Goal: Task Accomplishment & Management: Complete application form

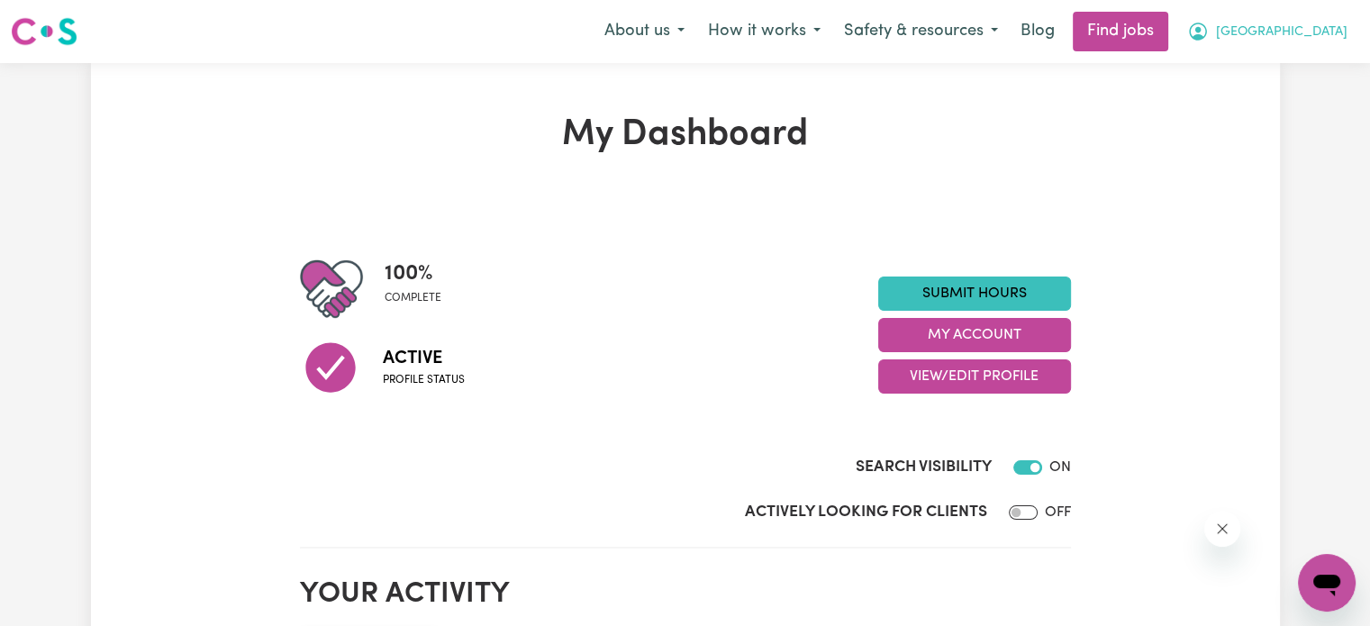
click at [1286, 39] on span "[GEOGRAPHIC_DATA]" at bounding box center [1281, 33] width 131 height 20
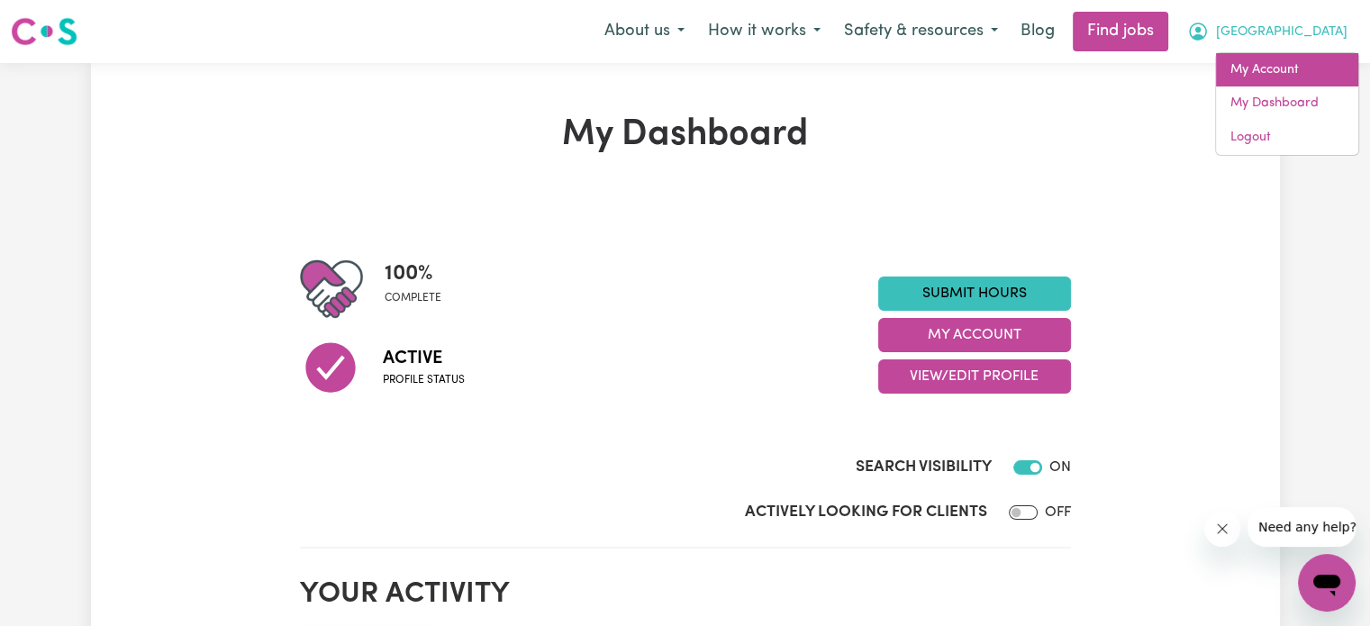
click at [1258, 83] on link "My Account" at bounding box center [1287, 70] width 142 height 34
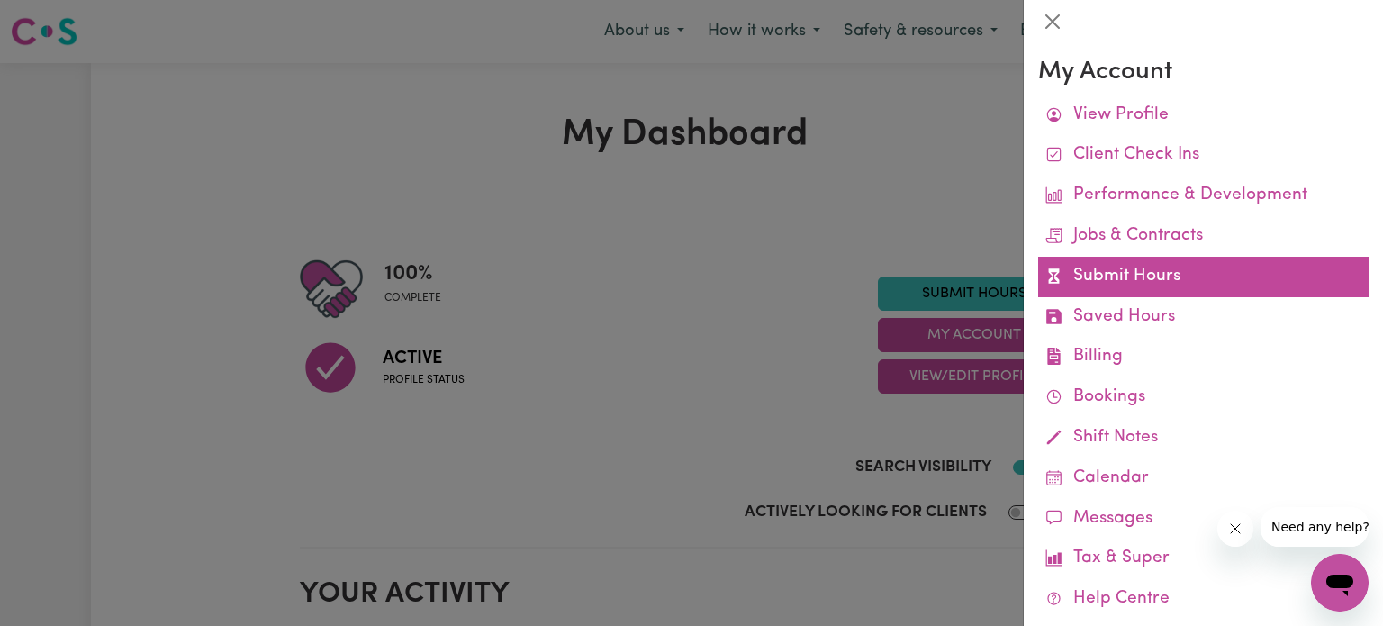
click at [1139, 274] on link "Submit Hours" at bounding box center [1203, 277] width 330 height 41
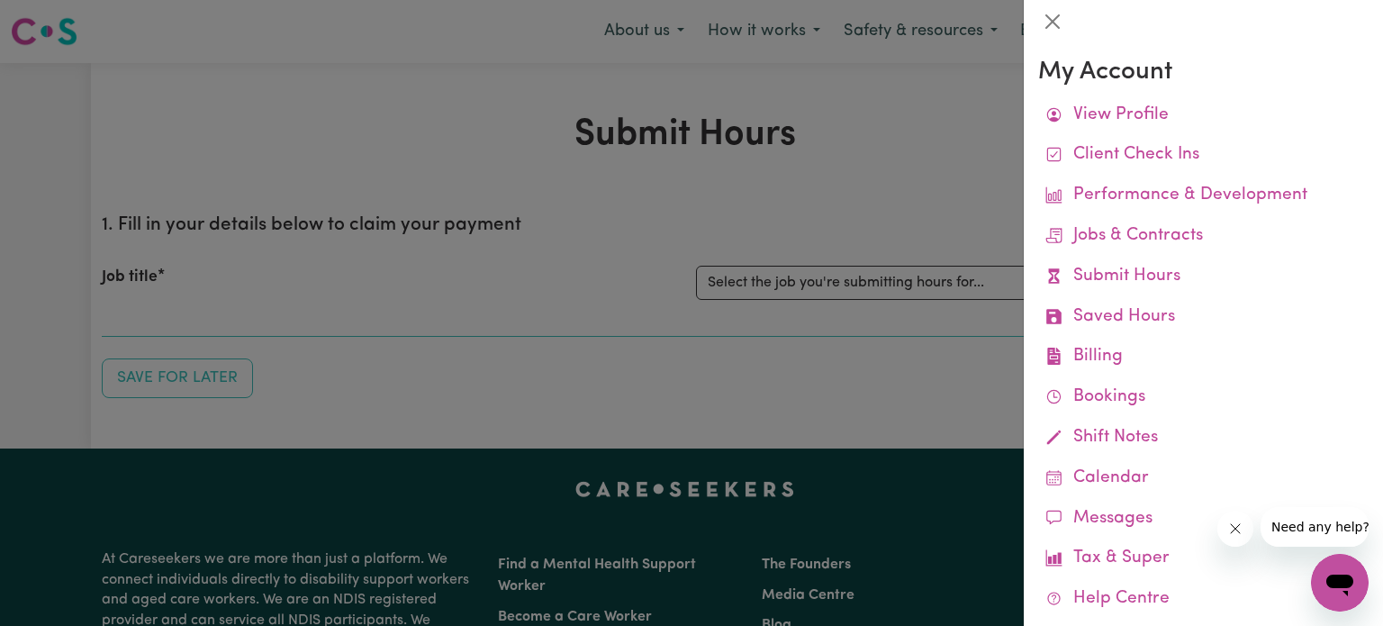
click at [761, 233] on div at bounding box center [691, 313] width 1383 height 626
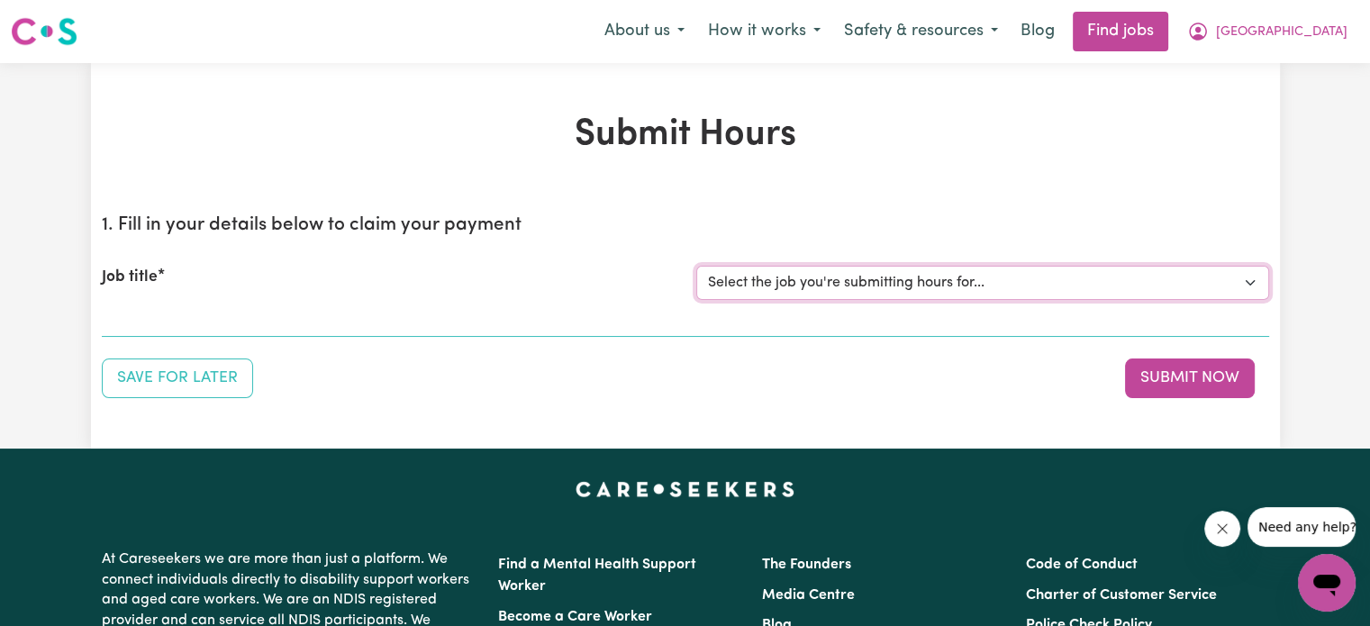
click at [764, 270] on select "Select the job you're submitting hours for... [Machan Amari] [DEMOGRAPHIC_DATA]…" at bounding box center [982, 283] width 573 height 34
select select "14265"
click at [696, 266] on select "Select the job you're submitting hours for... [Machan Amari] [DEMOGRAPHIC_DATA]…" at bounding box center [982, 283] width 573 height 34
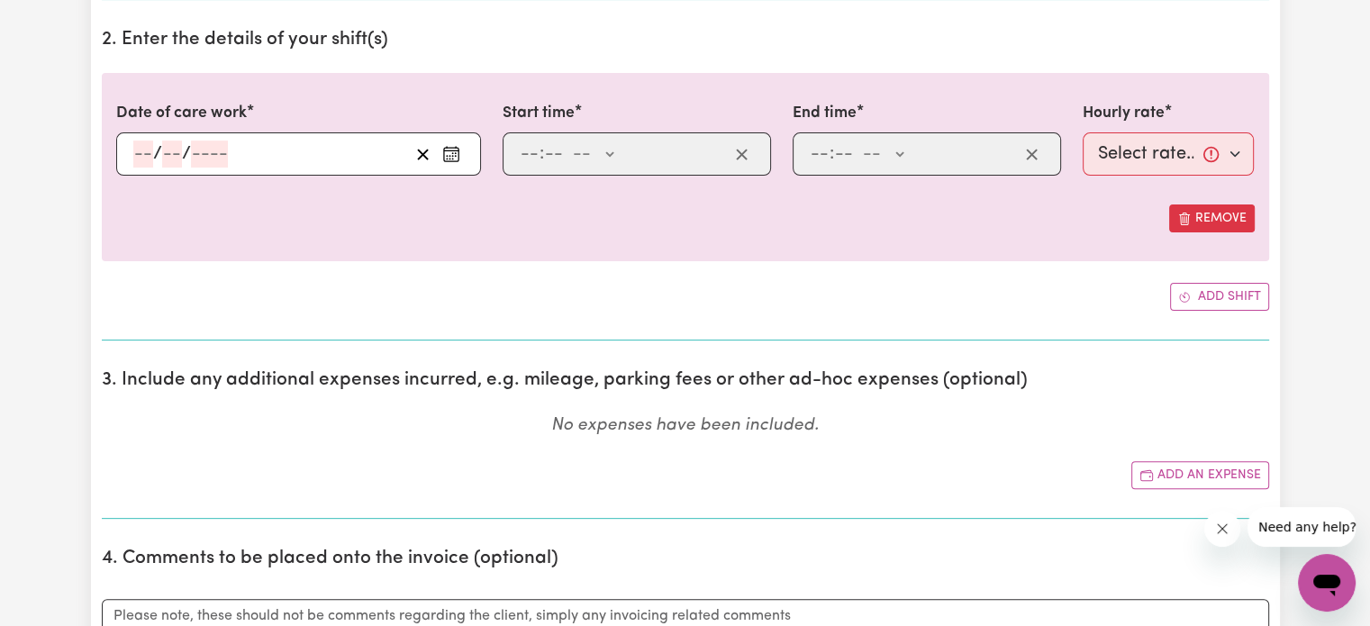
scroll to position [529, 0]
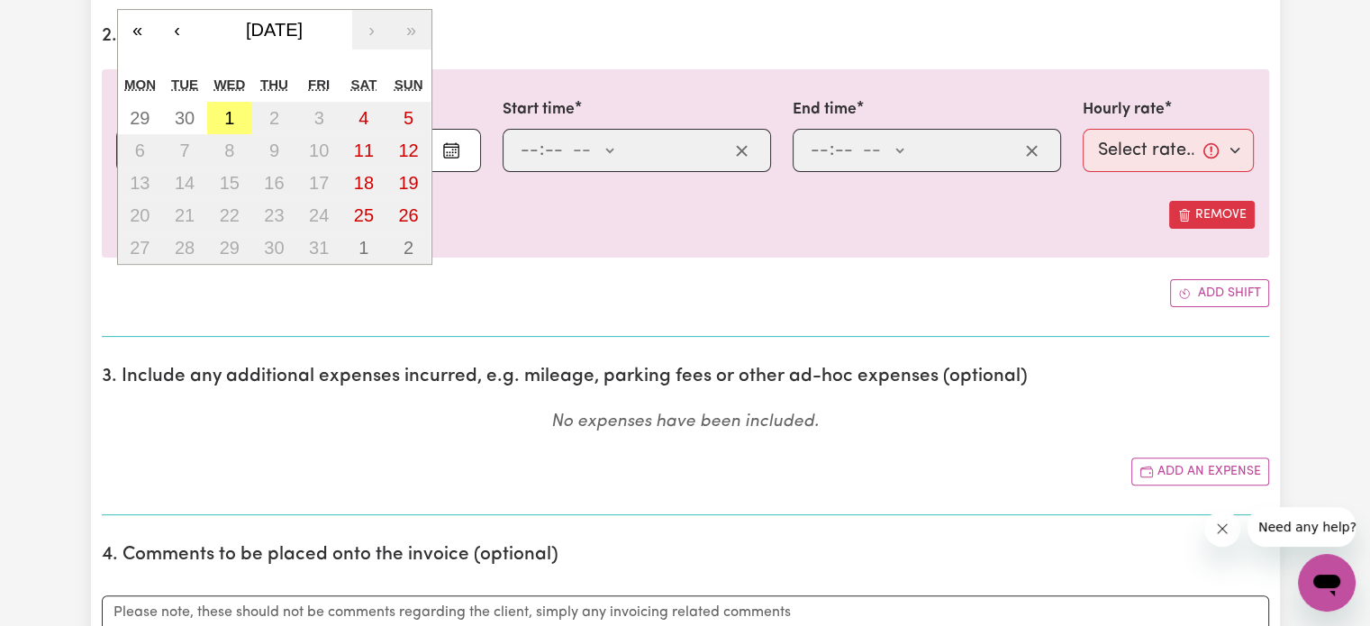
click at [146, 142] on div "/ / « ‹ [DATE] › » Mon Tue Wed Thu Fri Sat Sun 29 30 1 2 3 4 5 6 7 8 9 10 11 12…" at bounding box center [298, 150] width 365 height 43
click at [221, 116] on button "1" at bounding box center [229, 118] width 45 height 32
type input "[DATE]"
type input "1"
type input "10"
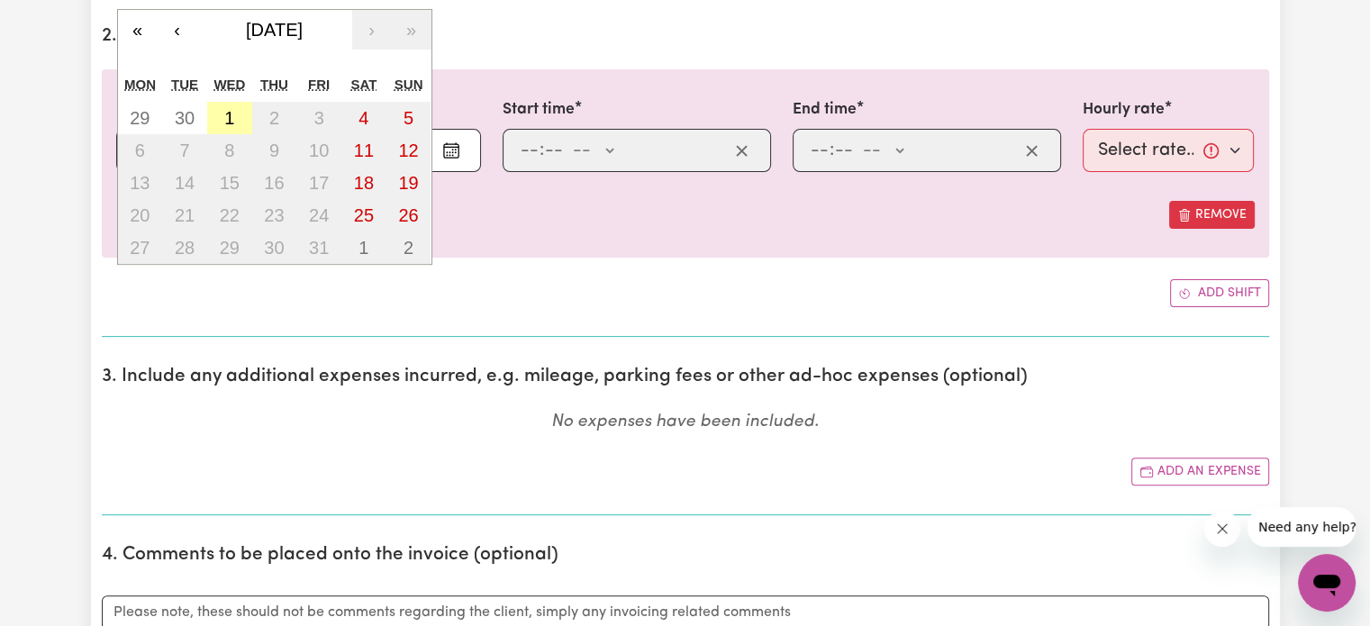
type input "2025"
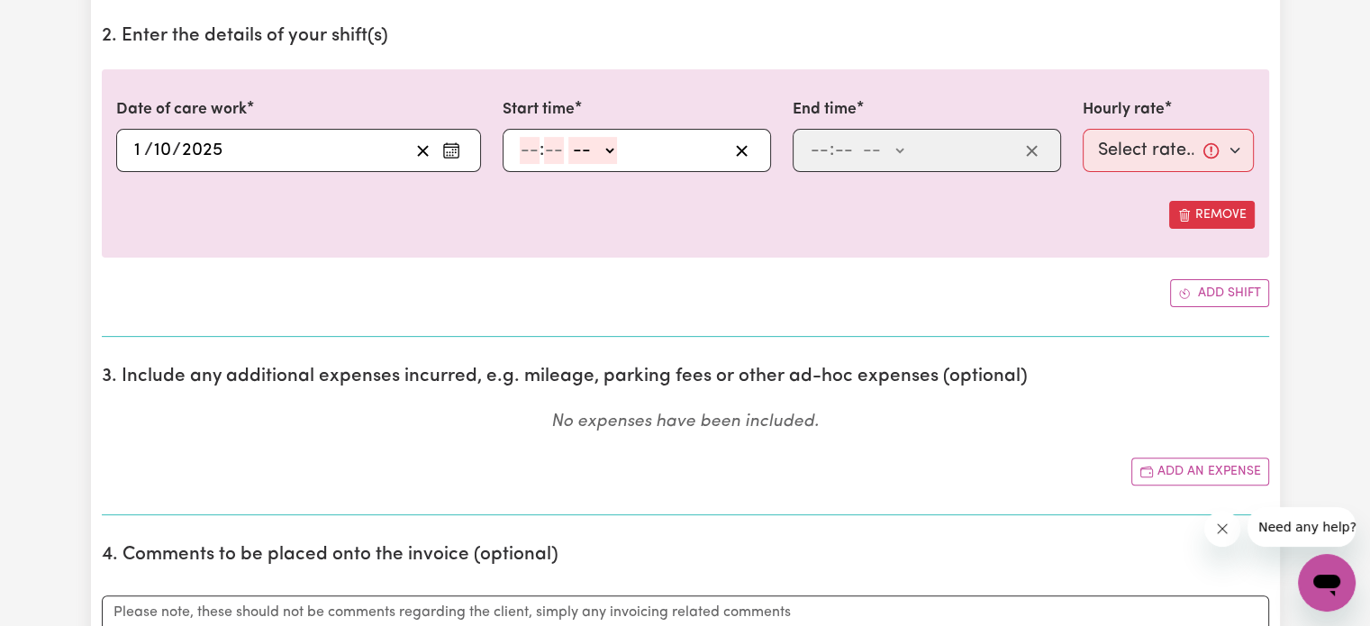
click at [528, 156] on input "number" at bounding box center [530, 150] width 20 height 27
type input "1"
click at [547, 158] on input "number" at bounding box center [546, 150] width 20 height 27
type input "30"
click at [585, 157] on select "-- AM PM" at bounding box center [587, 150] width 49 height 27
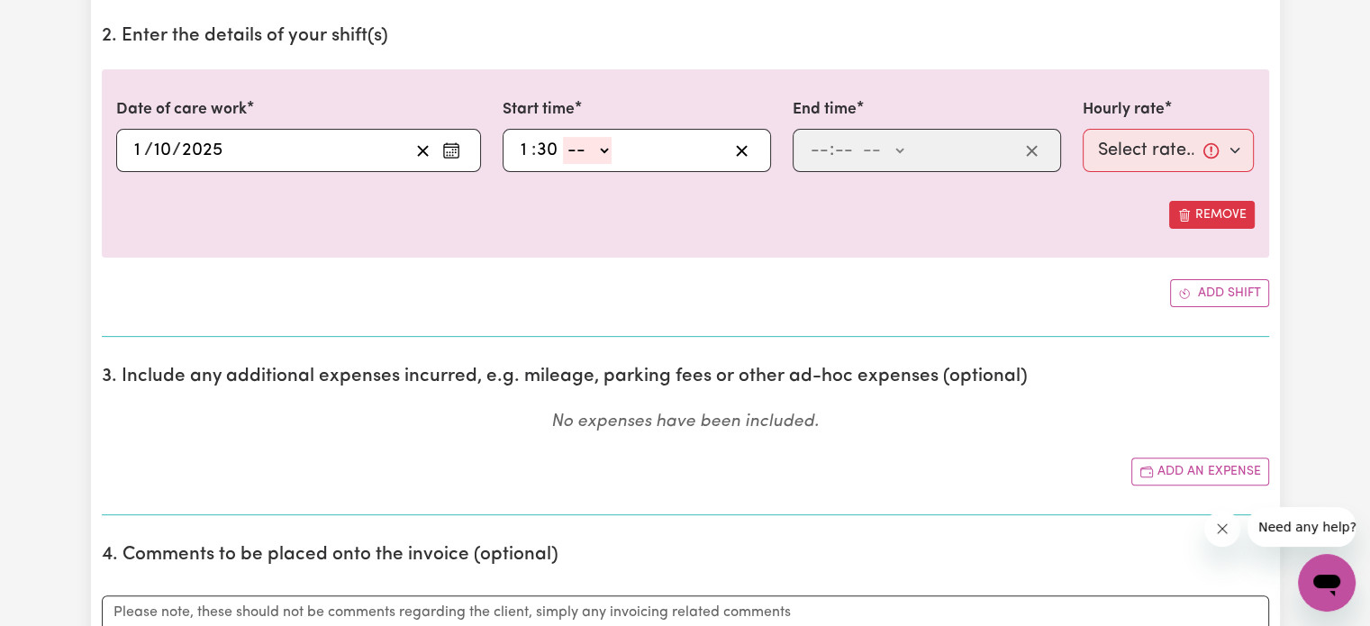
select select "pm"
click at [563, 137] on select "-- AM PM" at bounding box center [587, 150] width 49 height 27
type input "13:30"
click at [839, 143] on input "number" at bounding box center [844, 150] width 20 height 27
click at [819, 147] on input "number" at bounding box center [819, 150] width 20 height 27
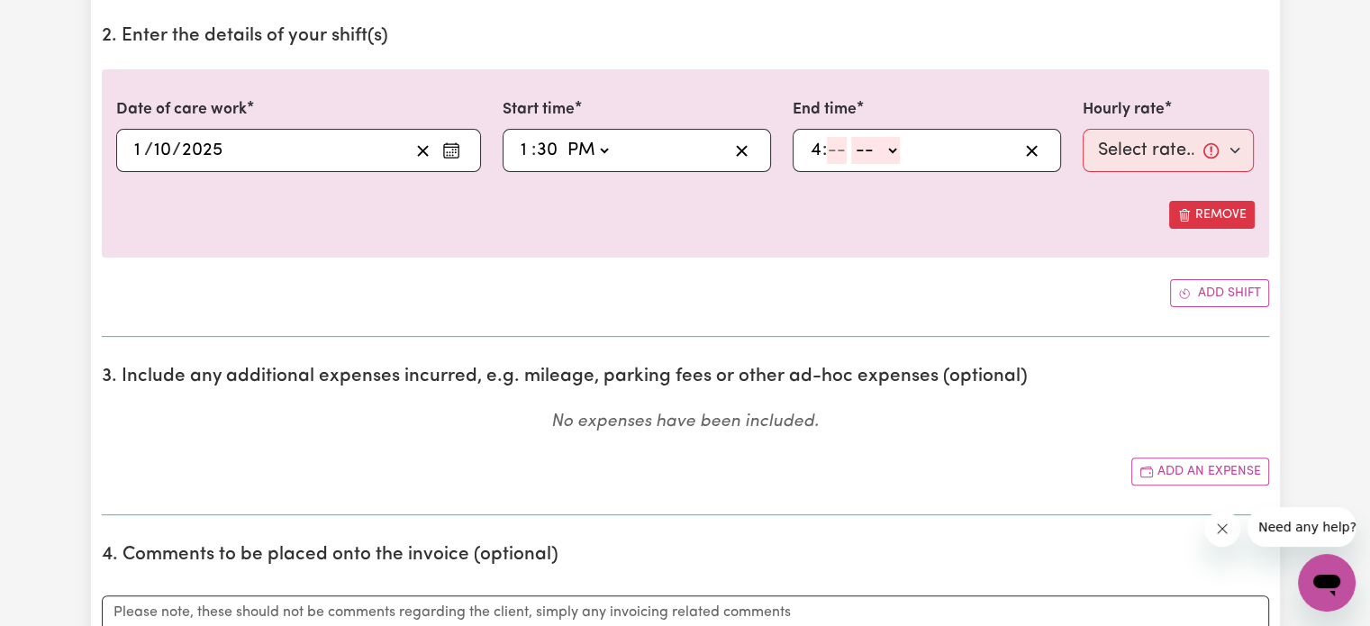
type input "4"
click at [839, 155] on input "number" at bounding box center [837, 150] width 20 height 27
type input "30"
click at [854, 151] on select "-- AM PM" at bounding box center [878, 150] width 49 height 27
select select "pm"
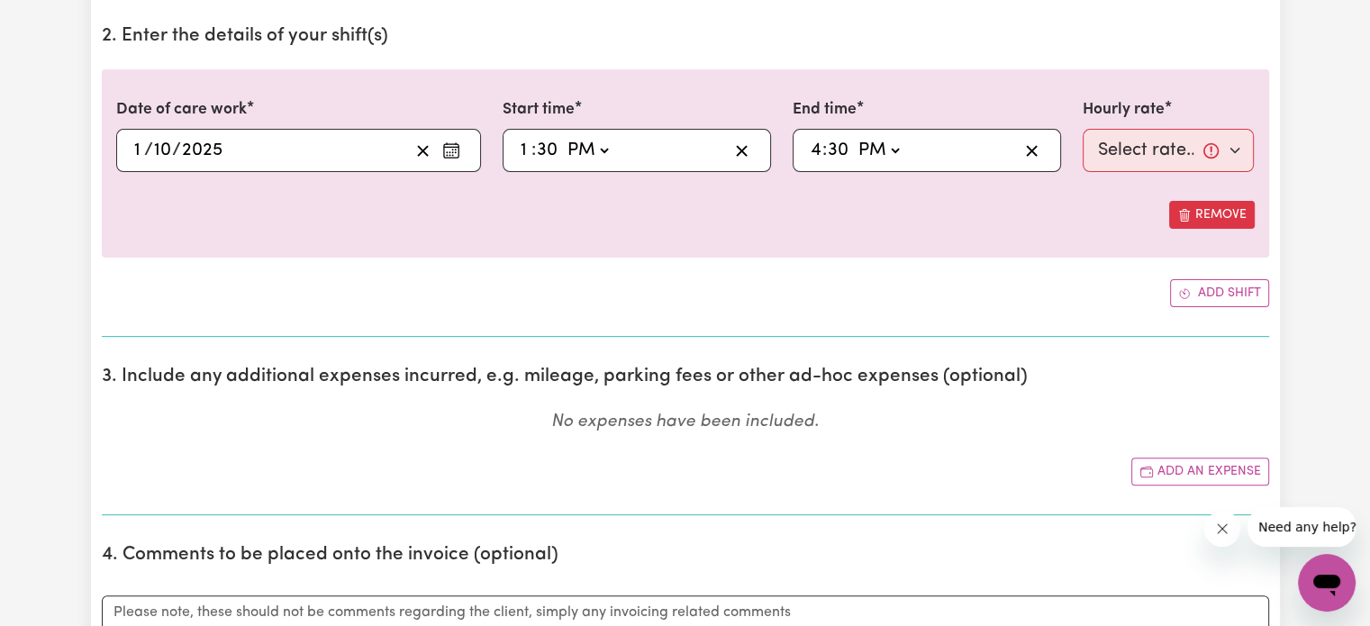
click at [854, 137] on select "-- AM PM" at bounding box center [878, 150] width 49 height 27
type input "16:30"
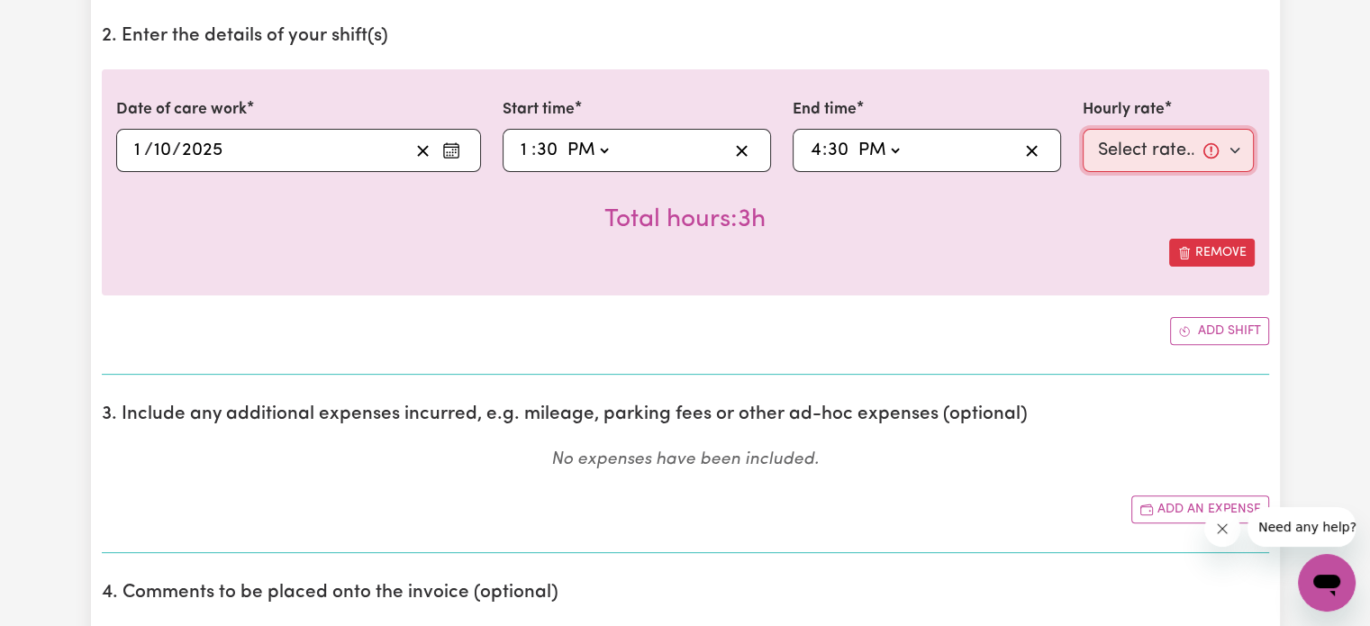
click at [1155, 156] on select "Select rate... $62.73 (Weekday)" at bounding box center [1168, 150] width 172 height 43
select select "62.73-Weekday"
click at [1082, 129] on select "Select rate... $62.73 (Weekday)" at bounding box center [1168, 150] width 172 height 43
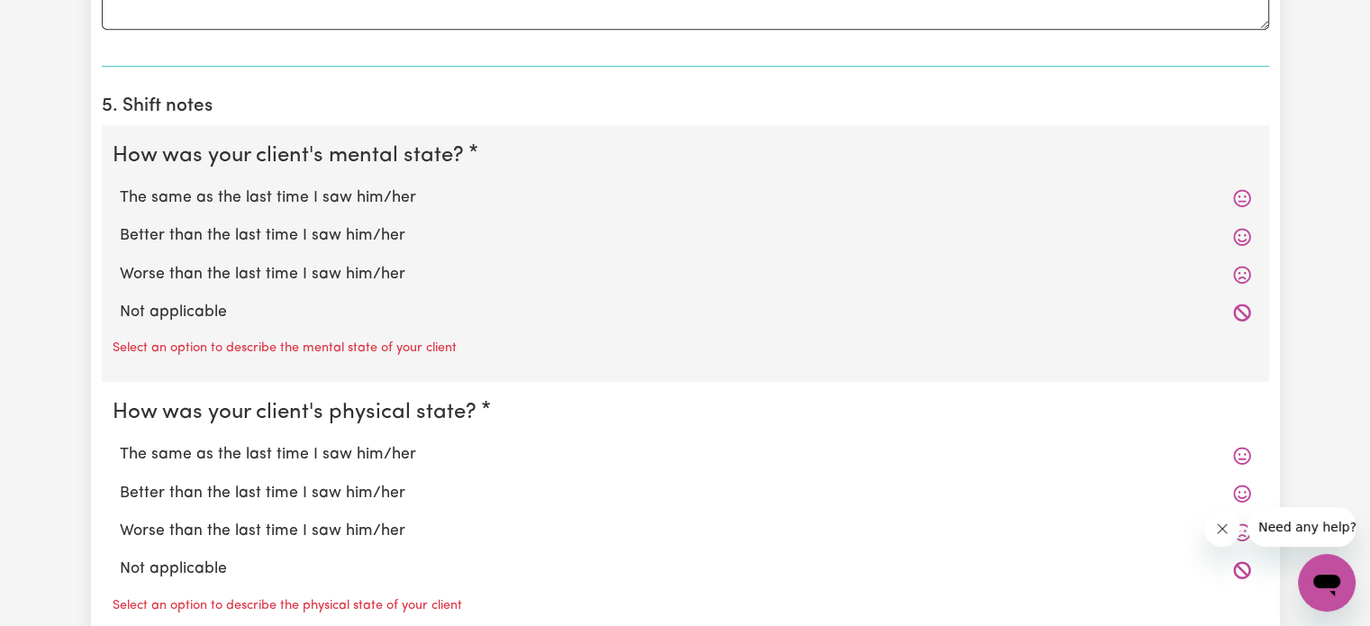
scroll to position [1274, 0]
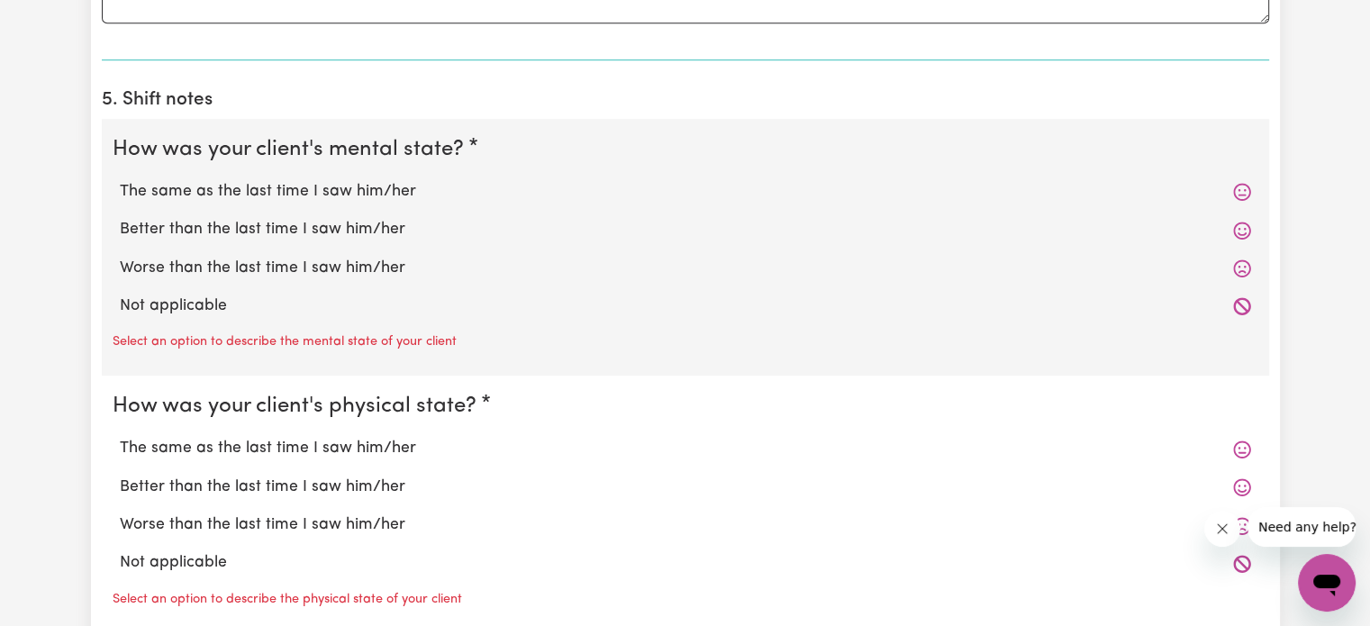
click at [1086, 276] on label "Worse than the last time I saw him/her" at bounding box center [685, 268] width 1131 height 23
click at [120, 257] on input "Worse than the last time I saw him/her" at bounding box center [119, 256] width 1 height 1
radio input "true"
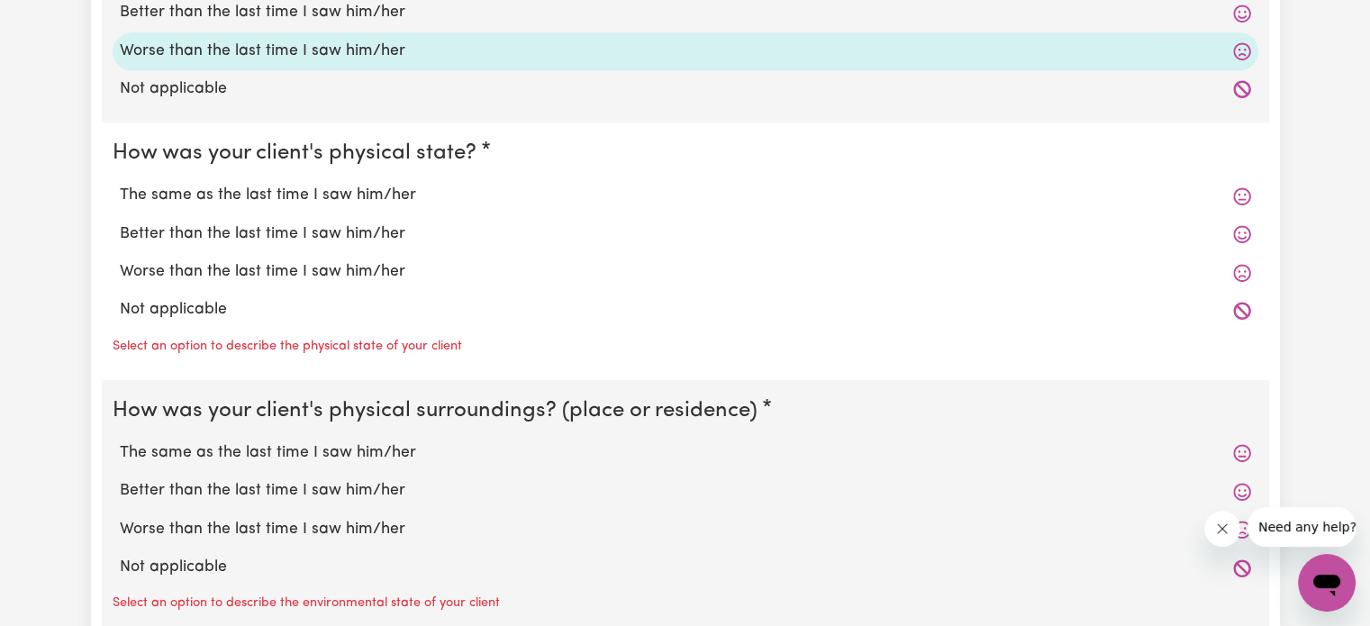
scroll to position [1500, 0]
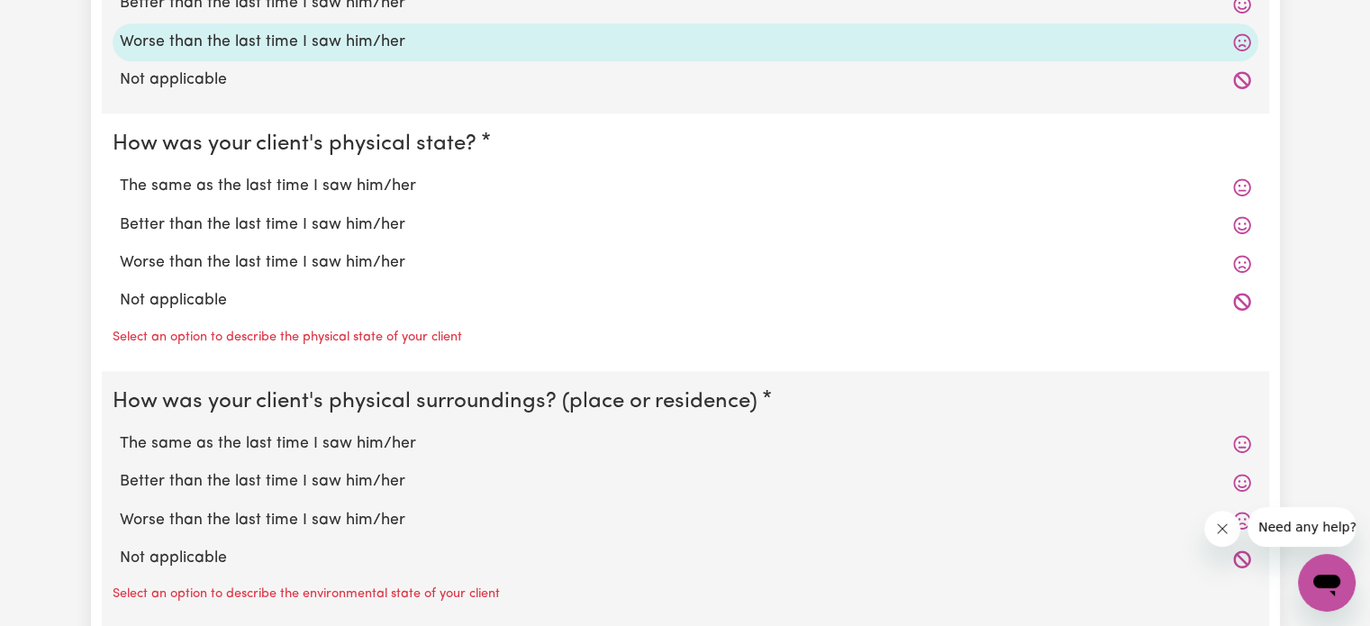
click at [385, 194] on label "The same as the last time I saw him/her" at bounding box center [685, 186] width 1131 height 23
click at [120, 175] on input "The same as the last time I saw him/her" at bounding box center [119, 174] width 1 height 1
radio input "true"
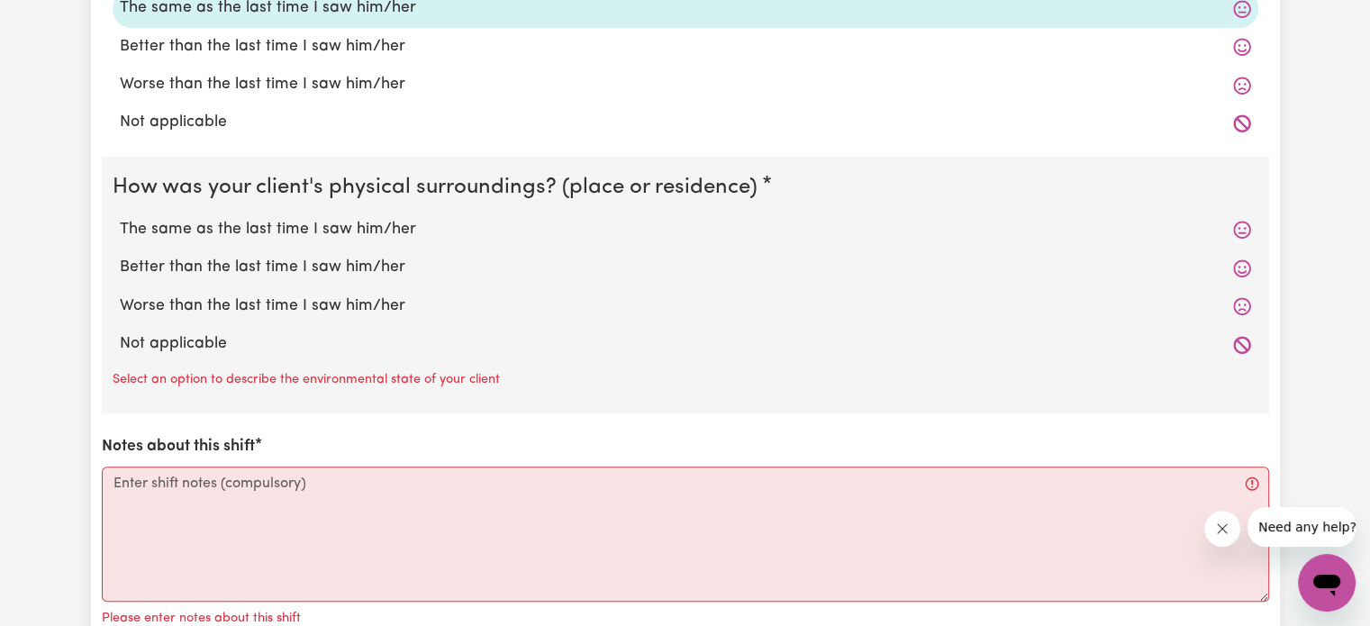
scroll to position [1696, 0]
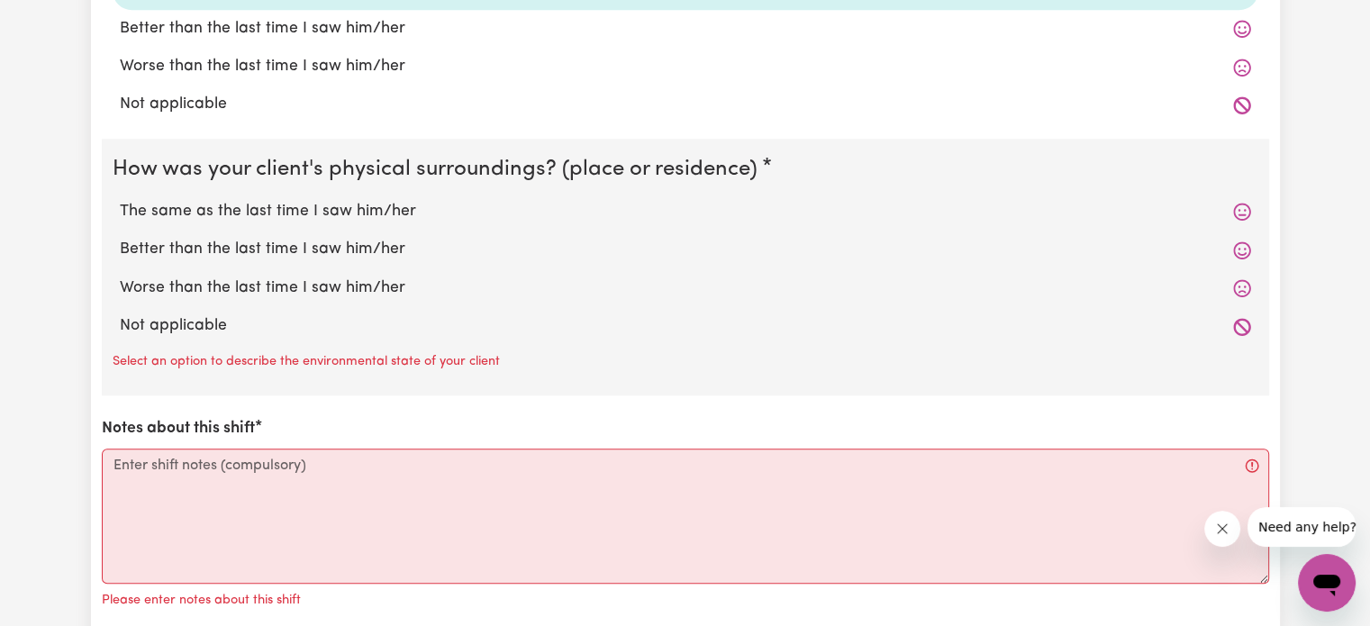
click at [318, 316] on label "Not applicable" at bounding box center [685, 325] width 1131 height 23
click at [120, 314] on input "Not applicable" at bounding box center [119, 313] width 1 height 1
radio input "true"
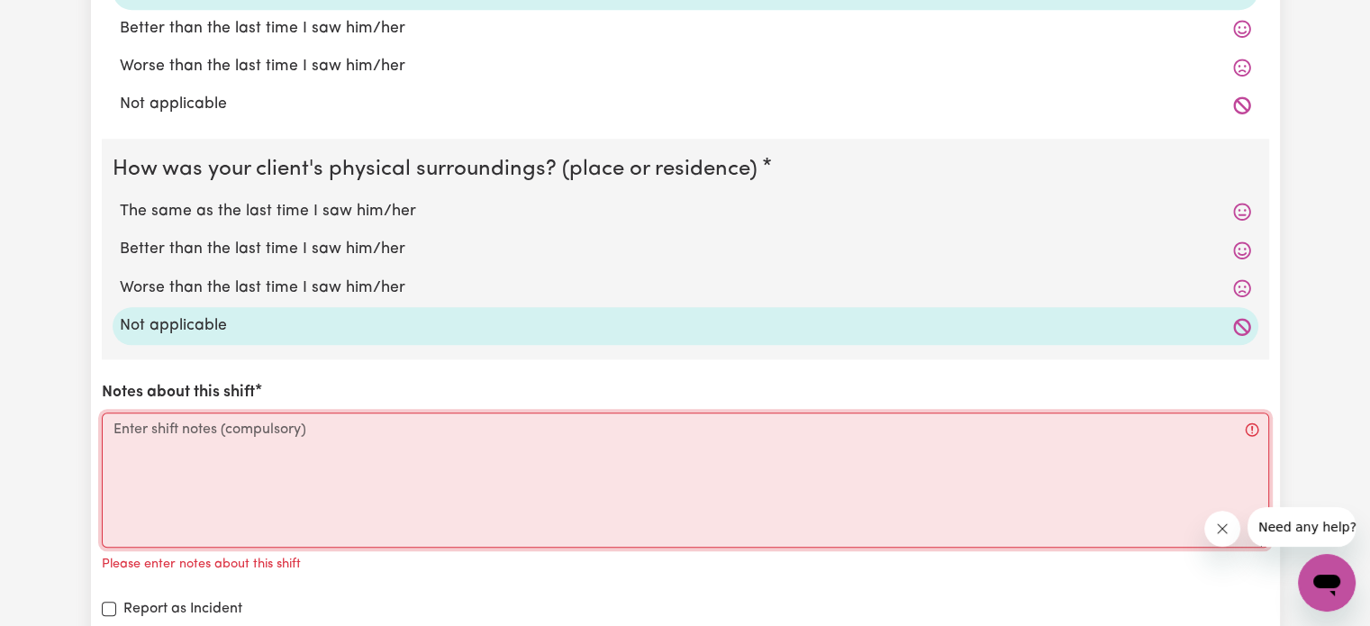
click at [270, 458] on textarea "Notes about this shift" at bounding box center [685, 479] width 1167 height 135
paste textarea "S - [PERSON_NAME] was well dressed, although expressed emotional distress throu…"
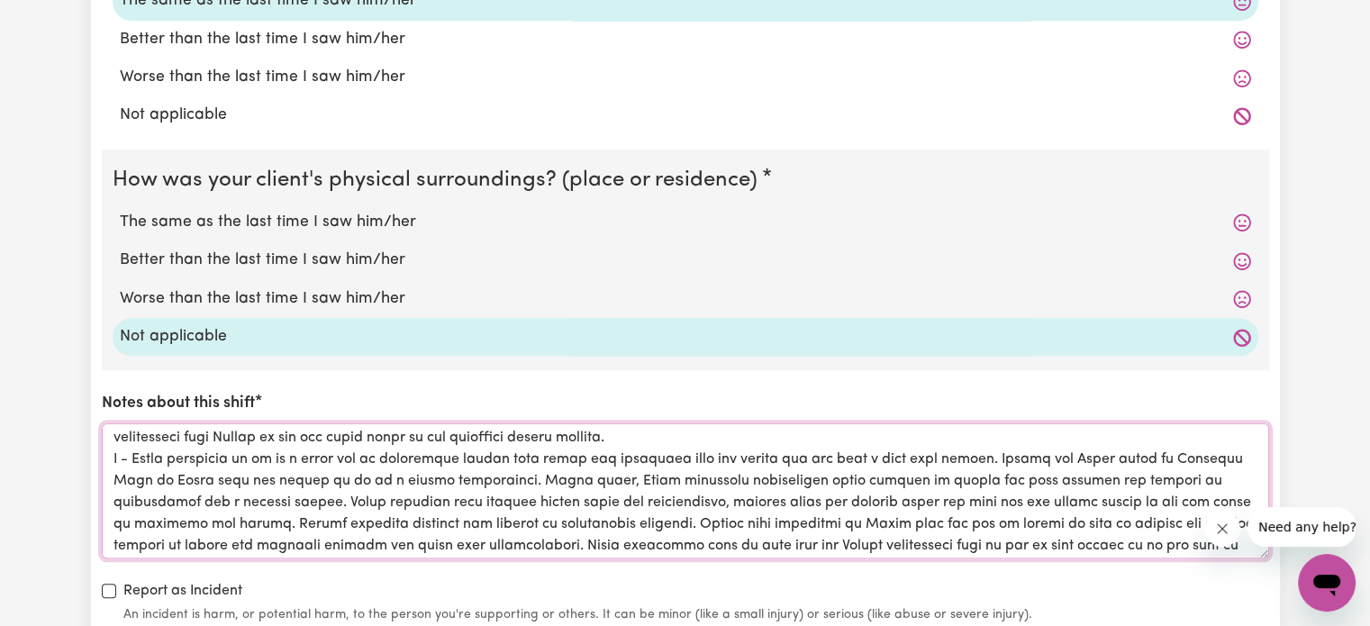
scroll to position [31, 0]
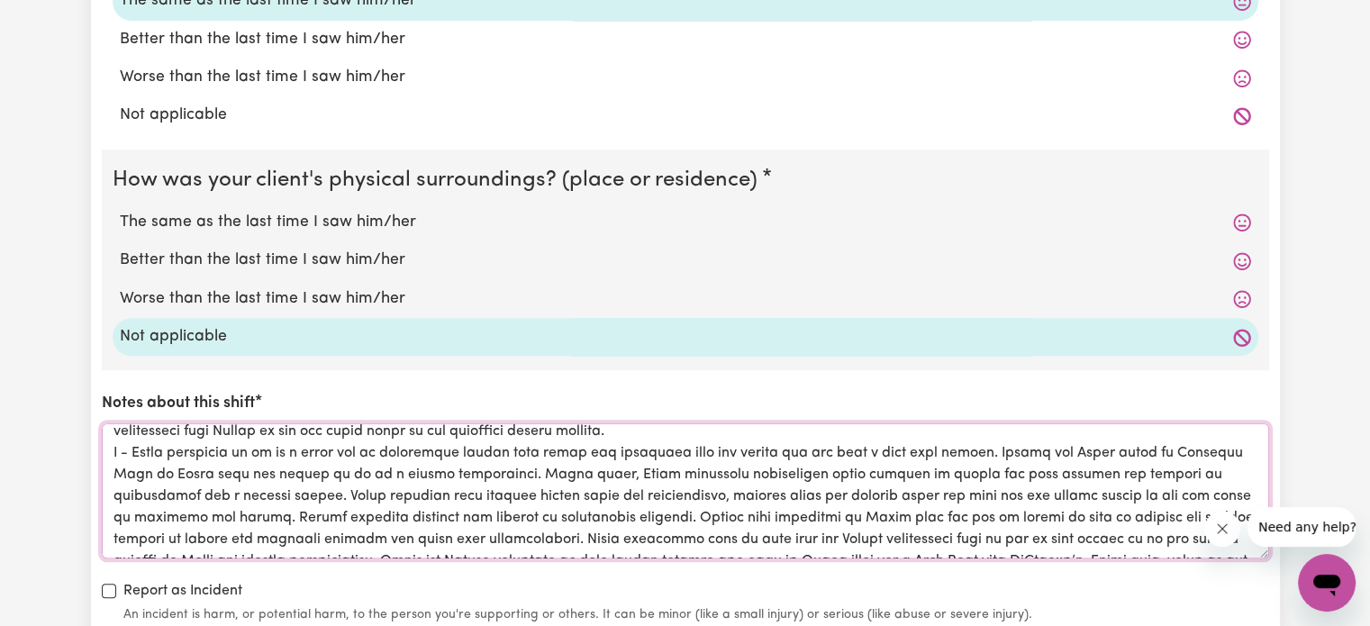
type textarea "S - [PERSON_NAME] was well dressed, although expressed emotional distress throu…"
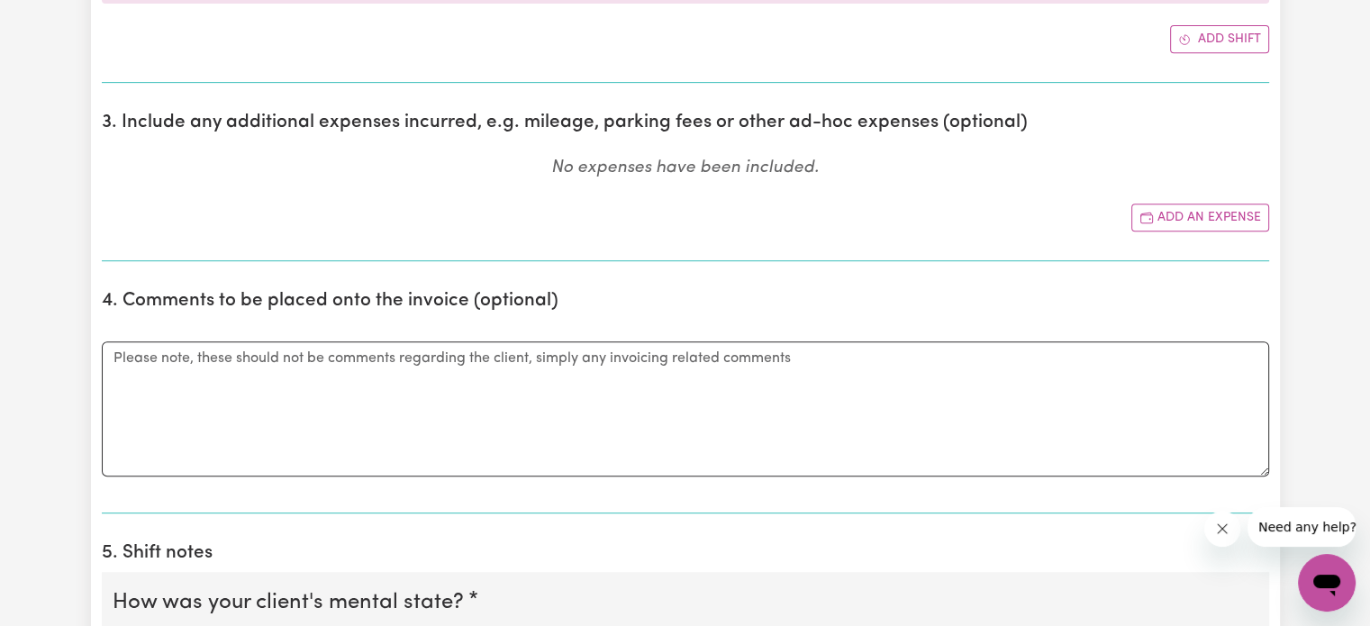
scroll to position [792, 0]
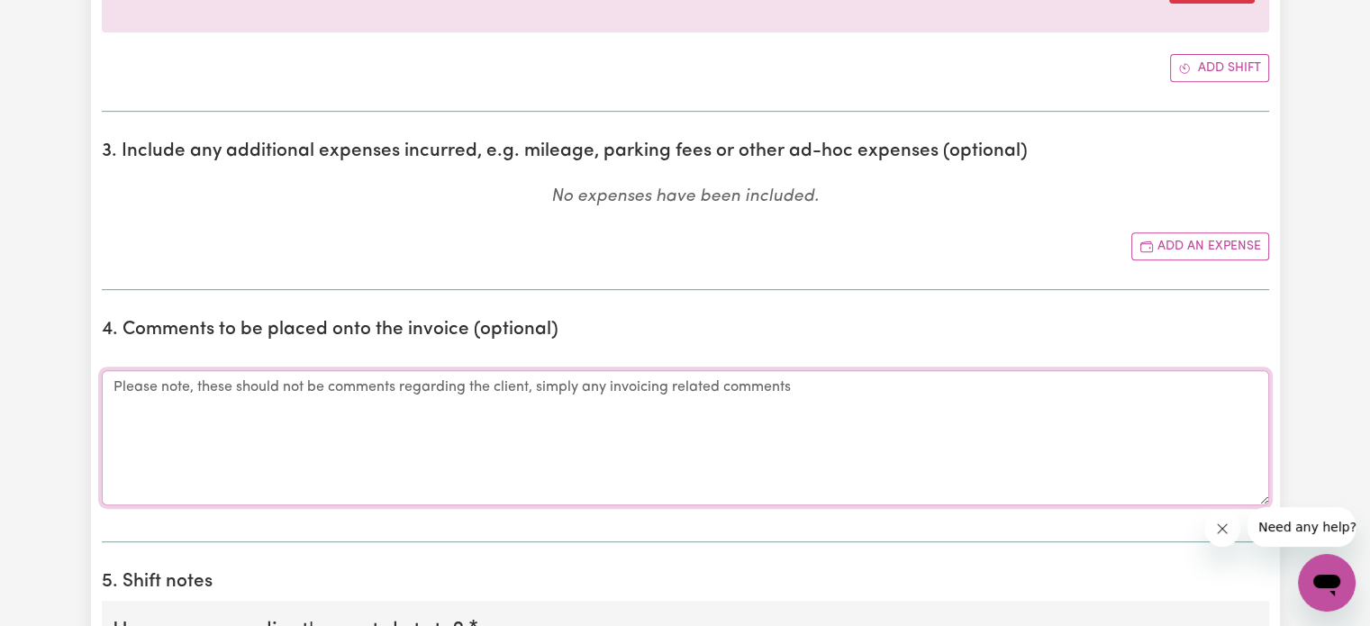
click at [525, 425] on textarea "Comments" at bounding box center [685, 437] width 1167 height 135
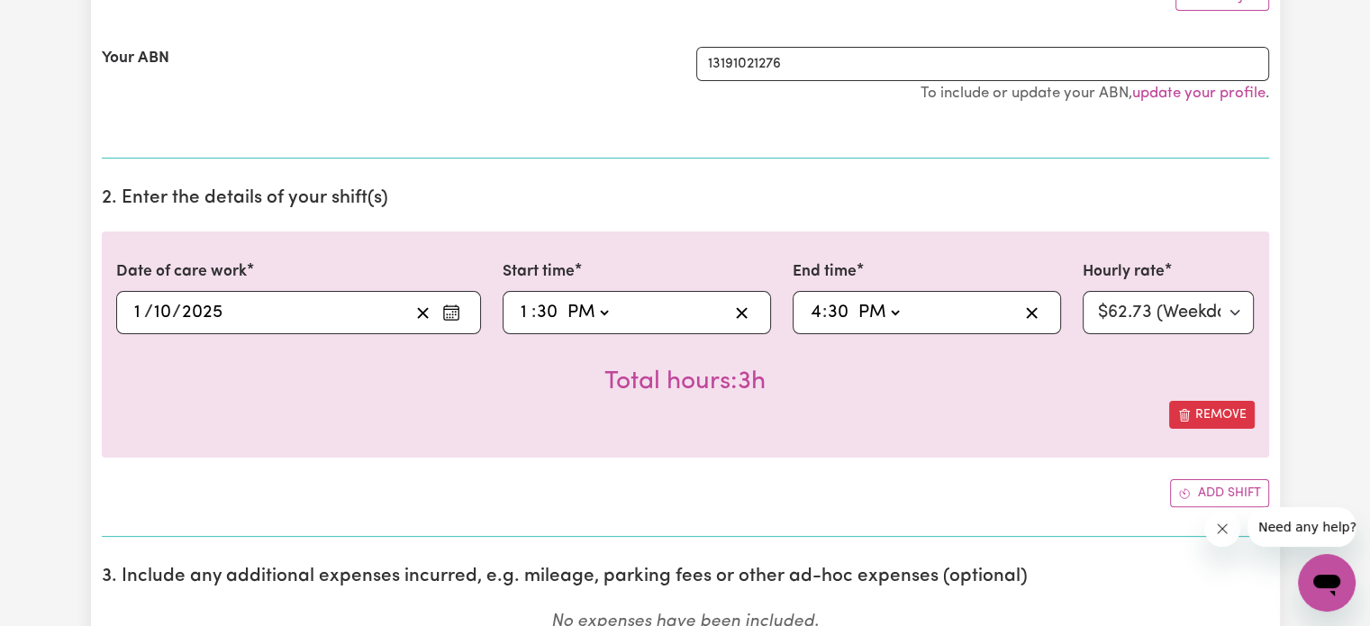
scroll to position [605, 0]
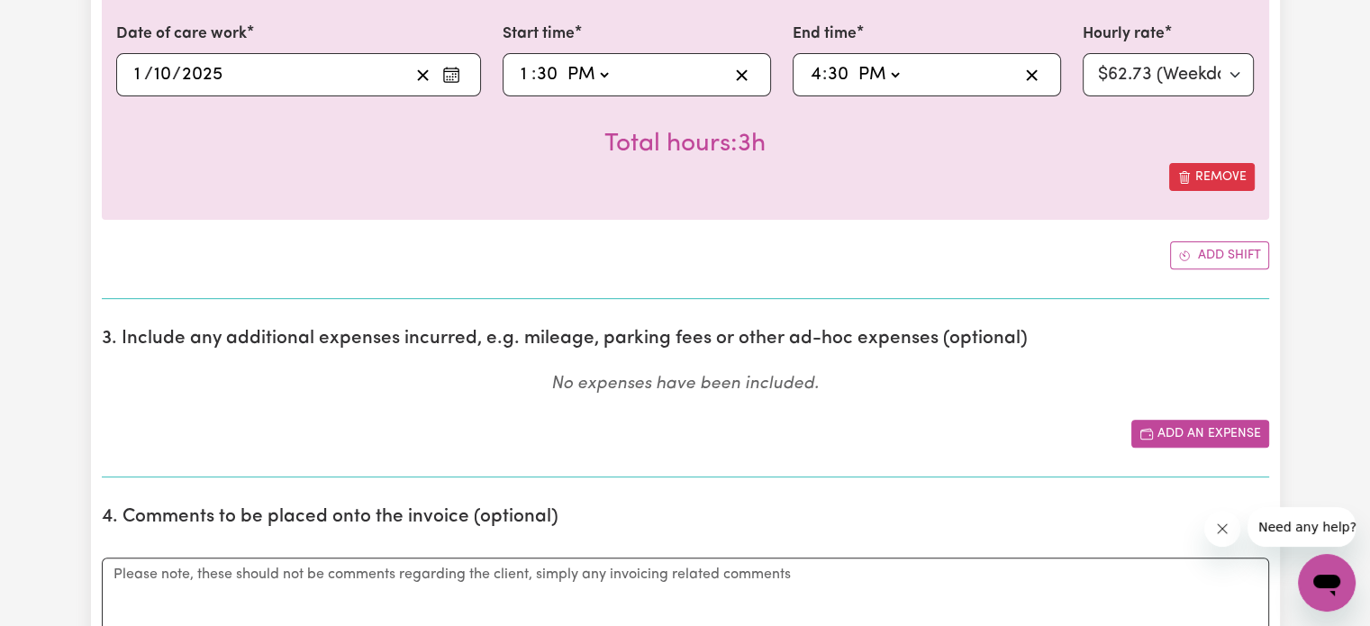
click at [1185, 439] on button "Add an expense" at bounding box center [1200, 434] width 138 height 28
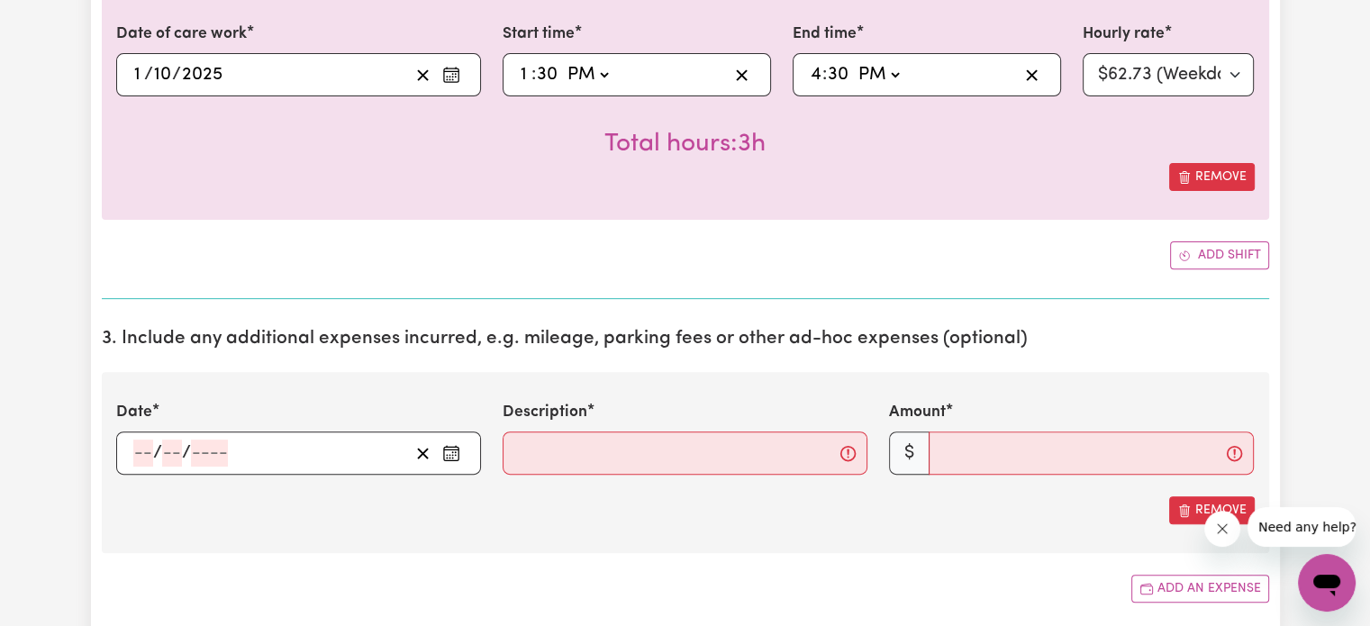
click at [146, 449] on input "number" at bounding box center [143, 452] width 20 height 27
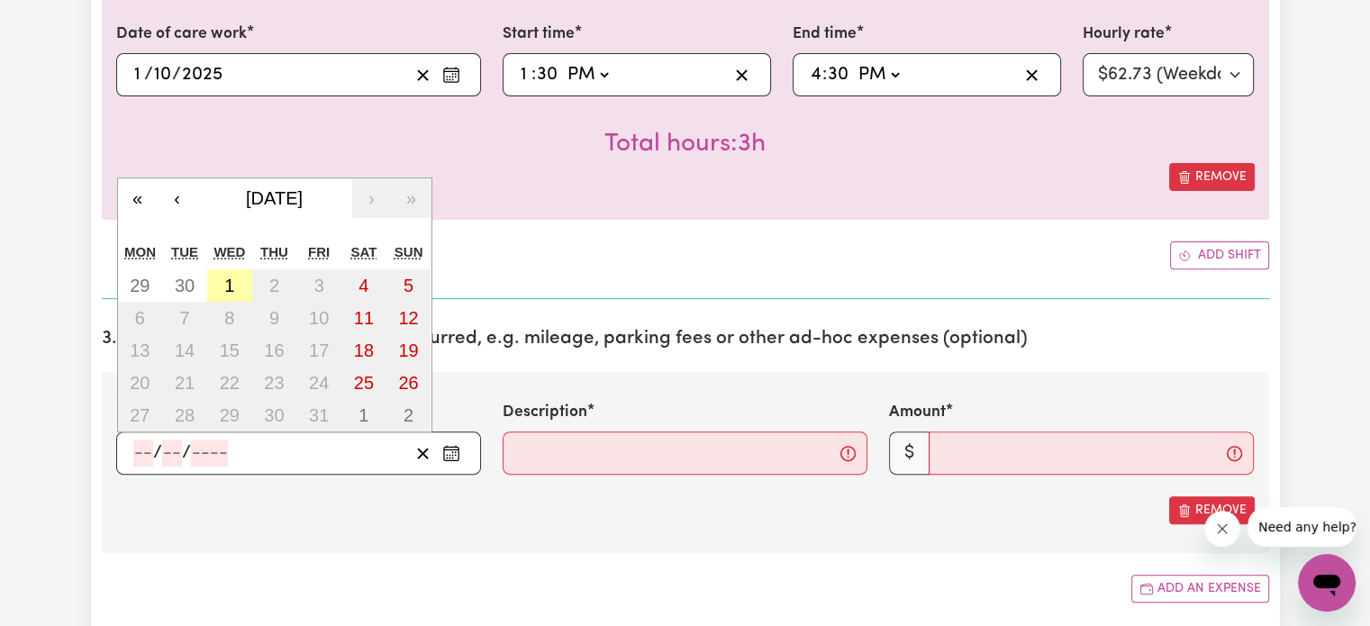
click at [238, 279] on button "1" at bounding box center [229, 285] width 45 height 32
type input "[DATE]"
type input "1"
type input "10"
type input "2025"
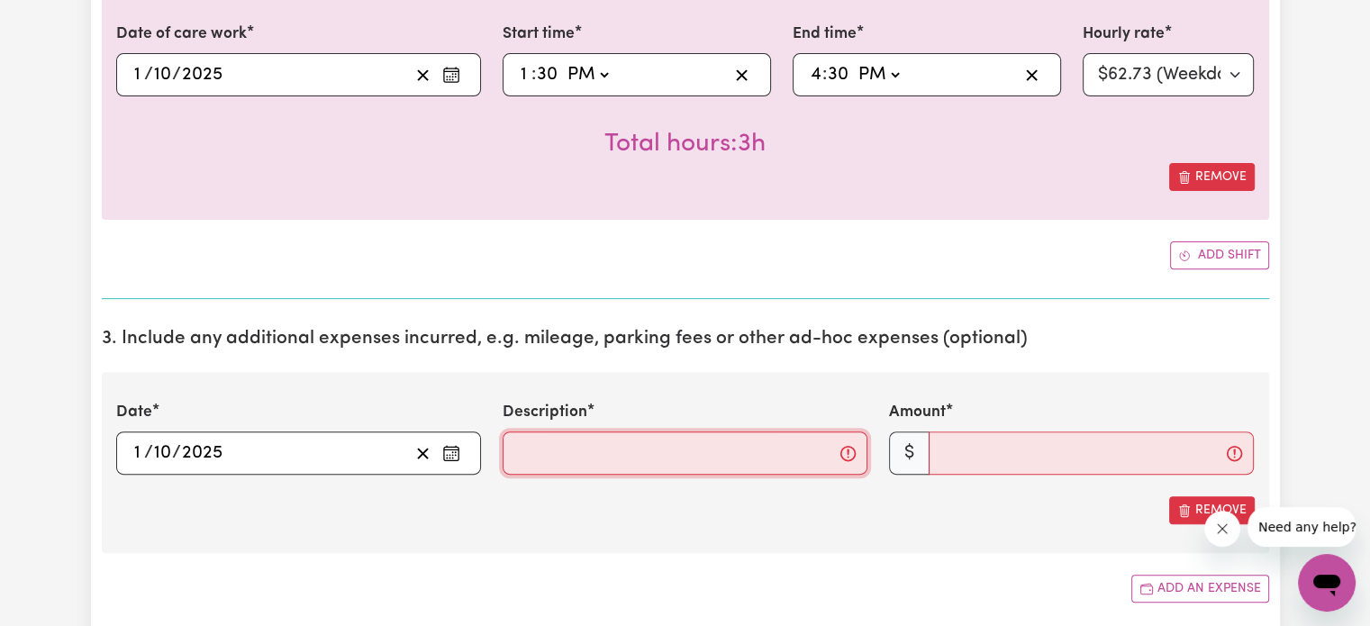
click at [554, 459] on input "Description" at bounding box center [684, 452] width 365 height 43
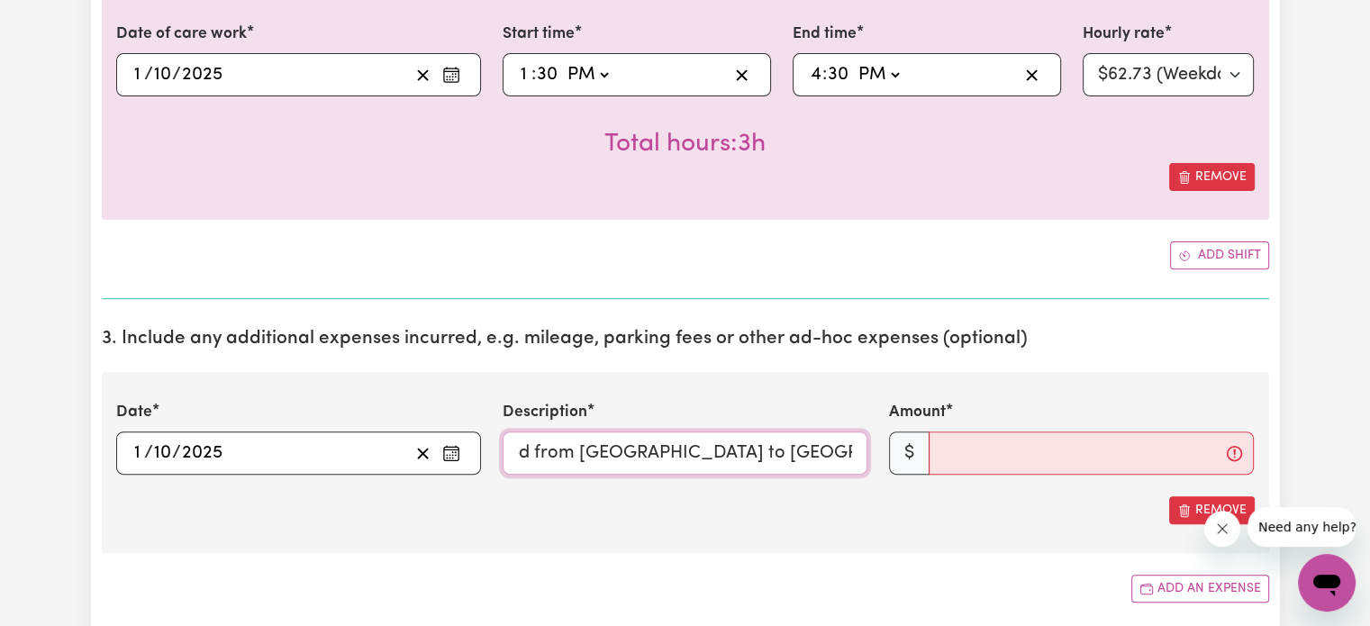
scroll to position [0, 108]
type input "Km's travelled from [GEOGRAPHIC_DATA] to [GEOGRAPHIC_DATA] and back."
click at [1079, 459] on input "Amount" at bounding box center [1090, 452] width 325 height 43
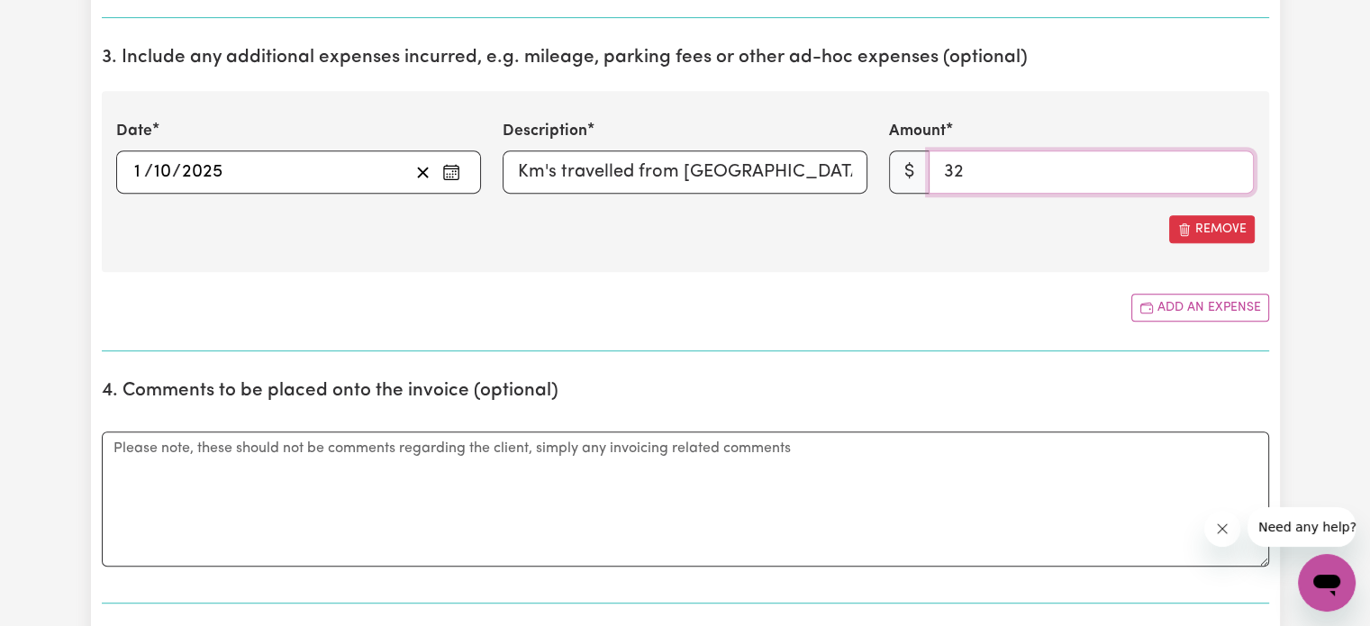
scroll to position [932, 0]
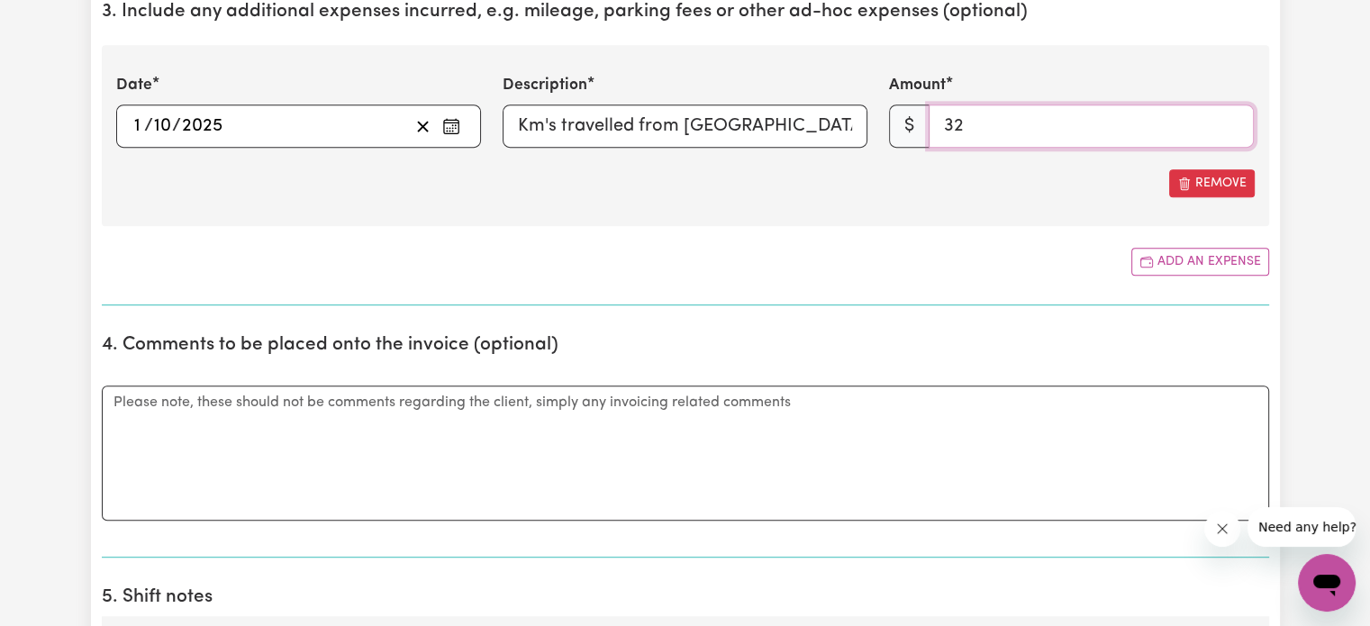
type input "32"
click at [1201, 355] on section "4. Comments to be placed onto the invoice (optional) Comments" at bounding box center [685, 439] width 1167 height 238
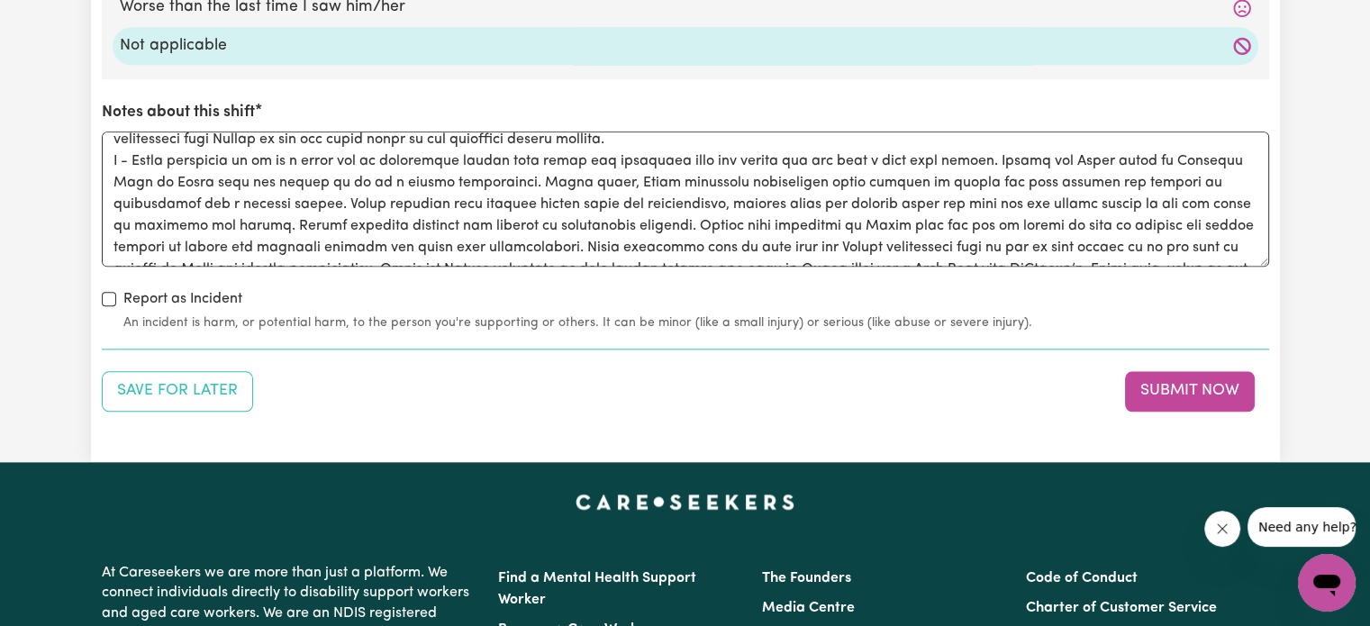
scroll to position [2132, 0]
click at [1200, 382] on button "Submit Now" at bounding box center [1190, 391] width 130 height 40
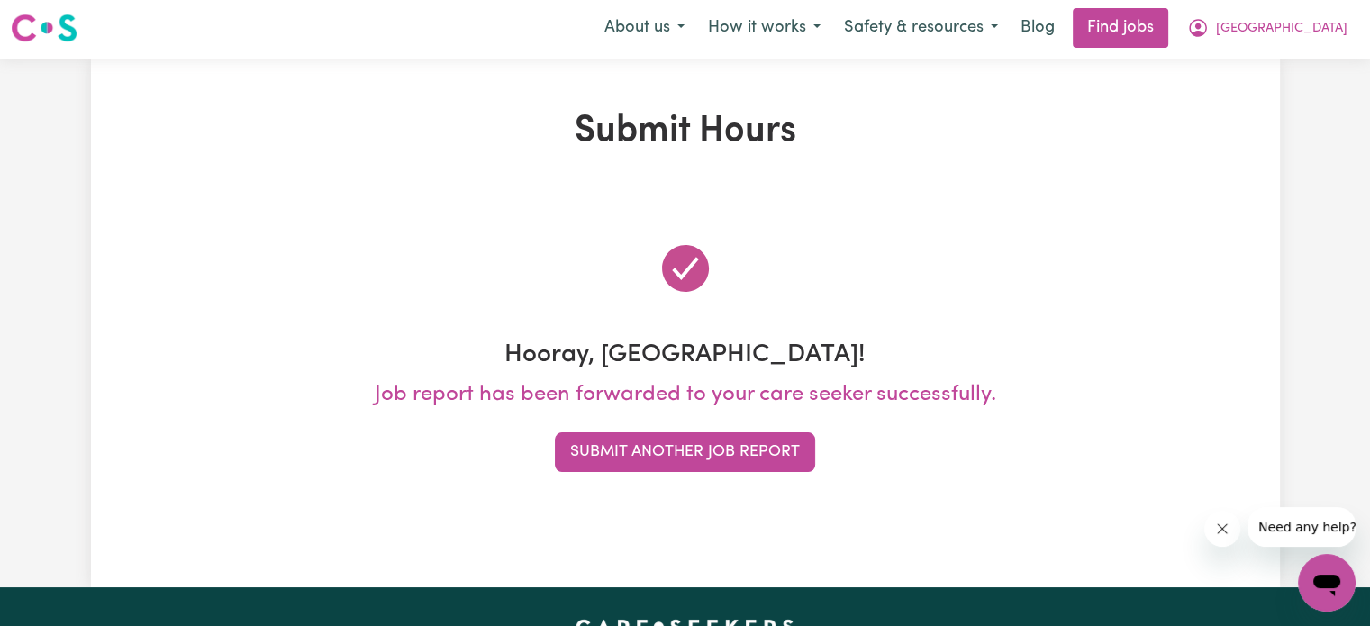
scroll to position [0, 0]
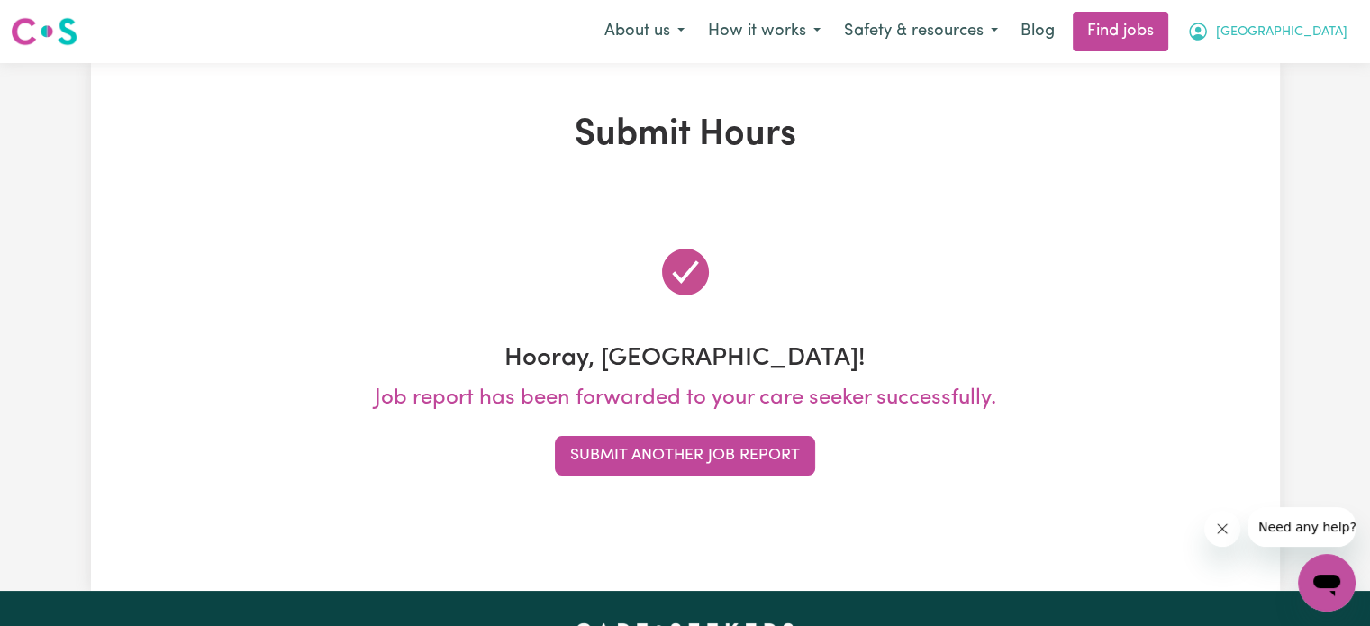
click at [1279, 32] on span "[GEOGRAPHIC_DATA]" at bounding box center [1281, 33] width 131 height 20
click at [1261, 81] on link "My Account" at bounding box center [1287, 70] width 142 height 34
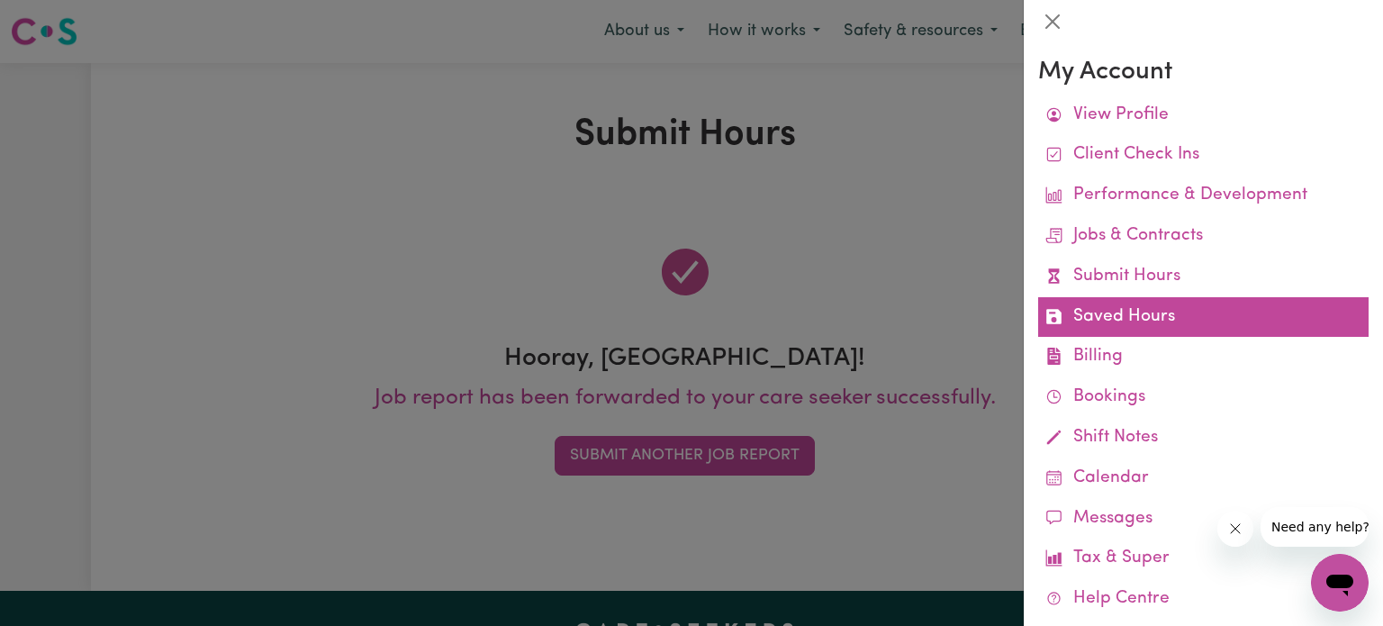
click at [1156, 322] on link "Saved Hours" at bounding box center [1203, 317] width 330 height 41
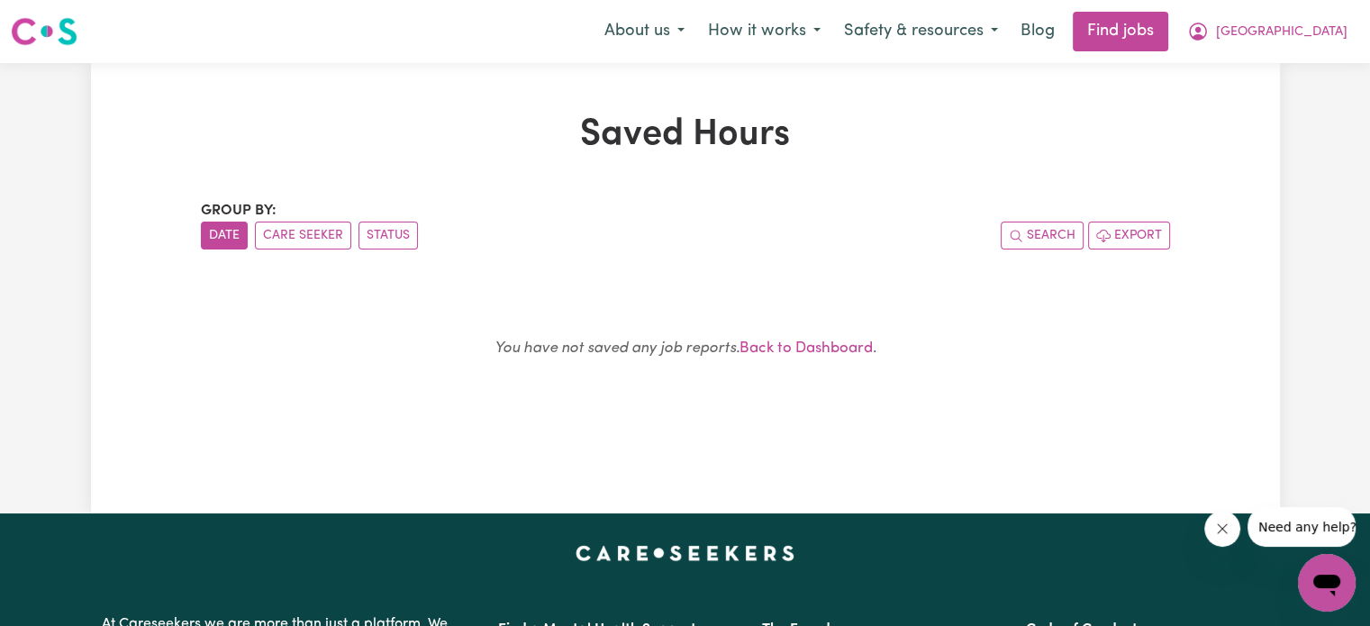
click at [1266, 11] on div "Menu About us How it works Safety & resources Blog Find jobs [GEOGRAPHIC_DATA]" at bounding box center [685, 31] width 1370 height 41
click at [1207, 29] on icon "My Account" at bounding box center [1198, 32] width 18 height 18
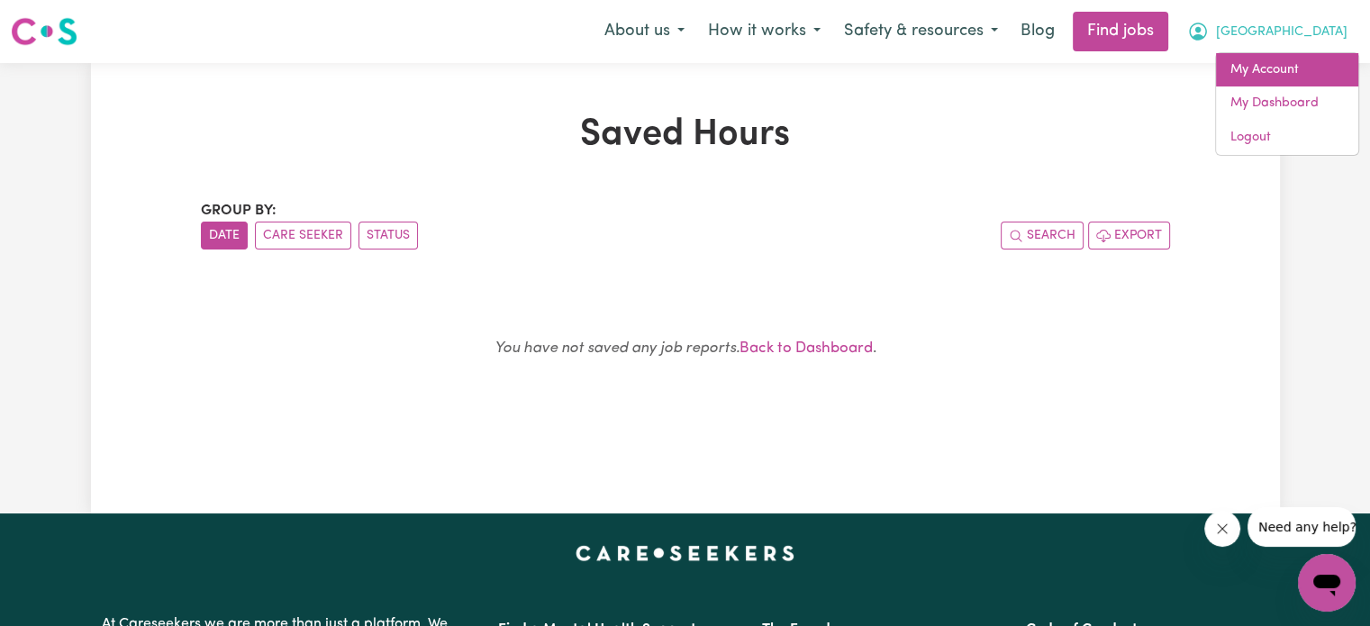
click at [1246, 68] on link "My Account" at bounding box center [1287, 70] width 142 height 34
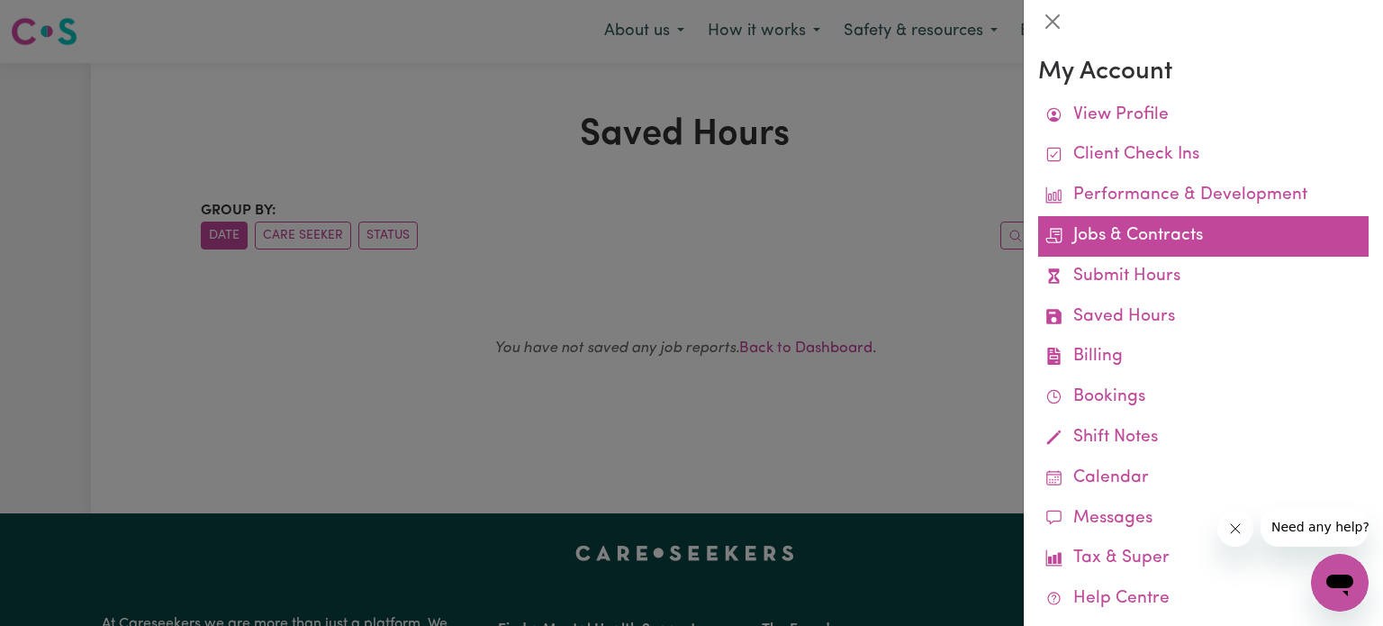
click at [1136, 245] on link "Jobs & Contracts" at bounding box center [1203, 236] width 330 height 41
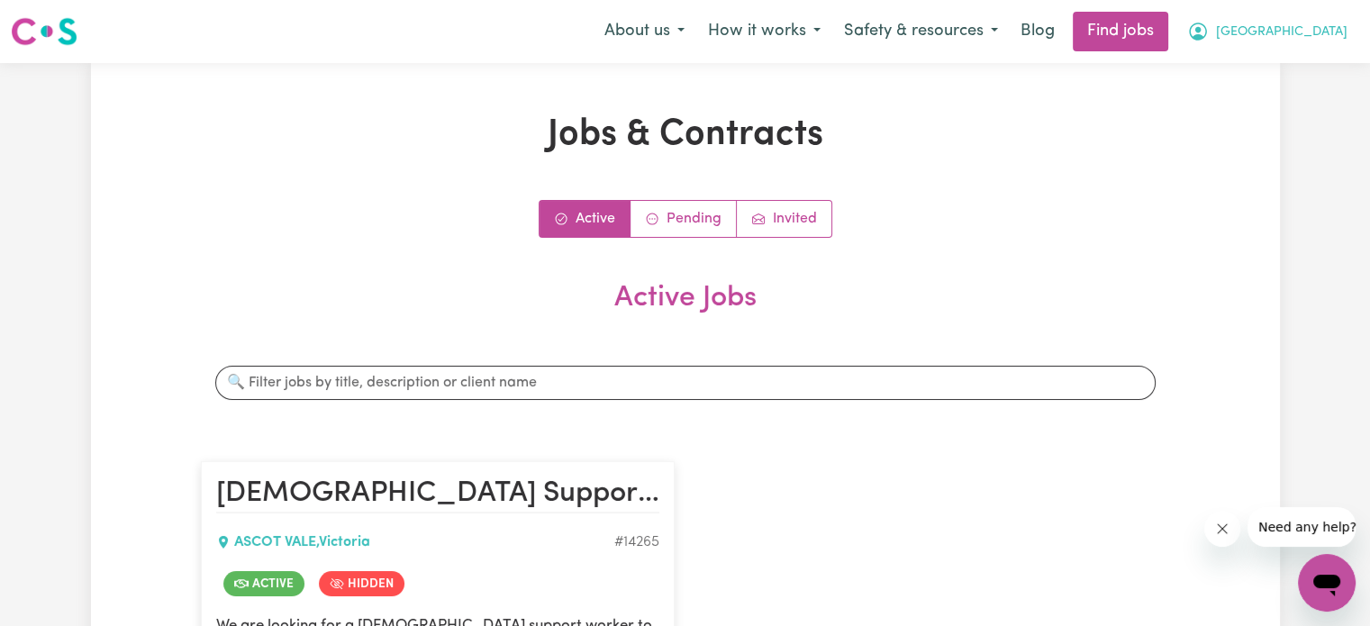
click at [1297, 24] on span "[GEOGRAPHIC_DATA]" at bounding box center [1281, 33] width 131 height 20
click at [1269, 80] on link "My Account" at bounding box center [1287, 70] width 142 height 34
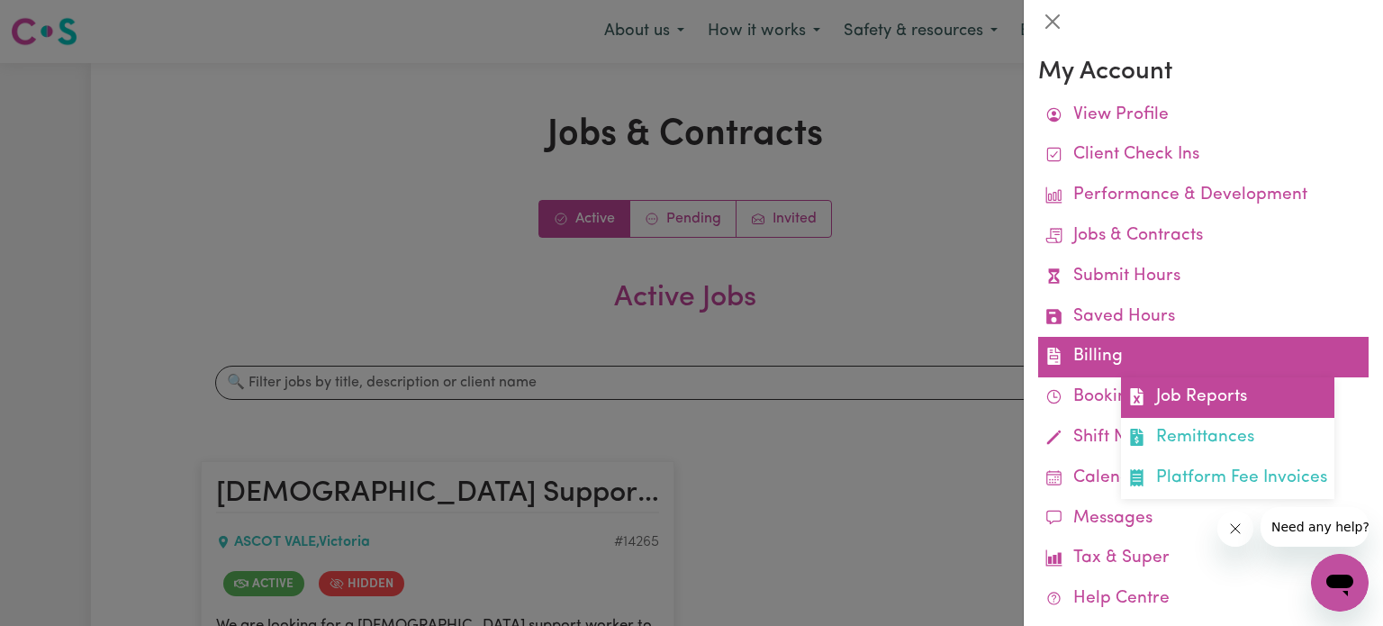
click at [1135, 402] on icon at bounding box center [1136, 396] width 13 height 17
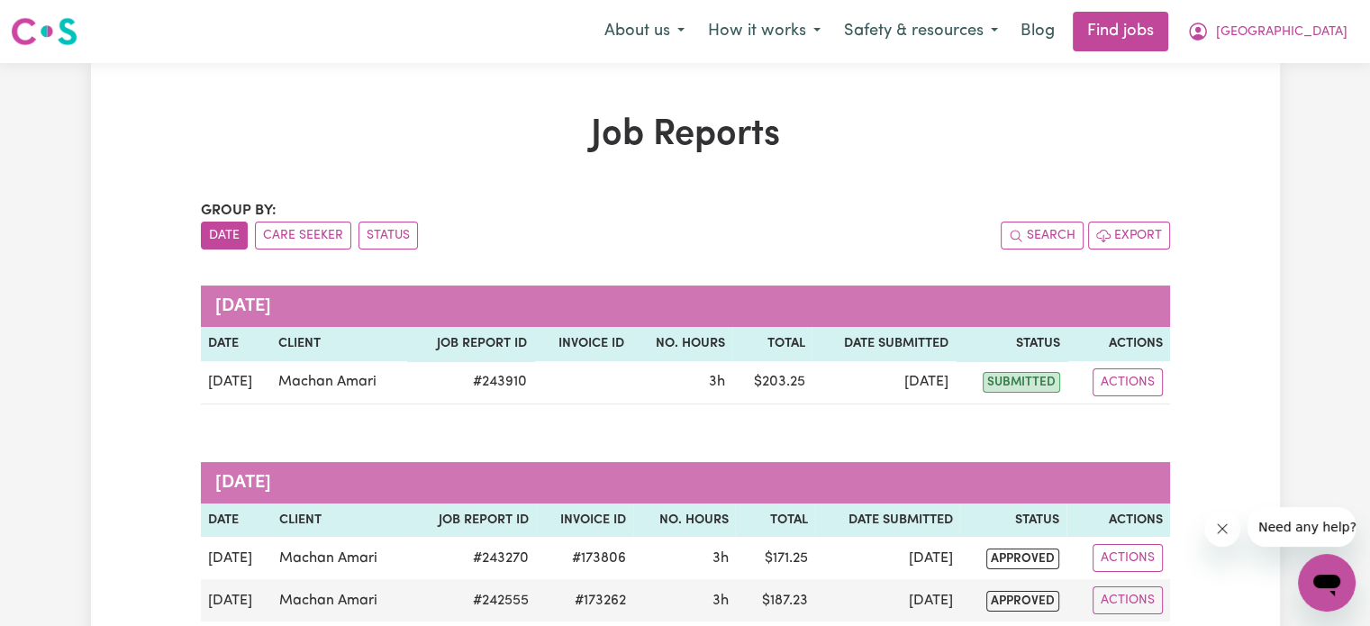
scroll to position [11, 0]
